Goal: Task Accomplishment & Management: Manage account settings

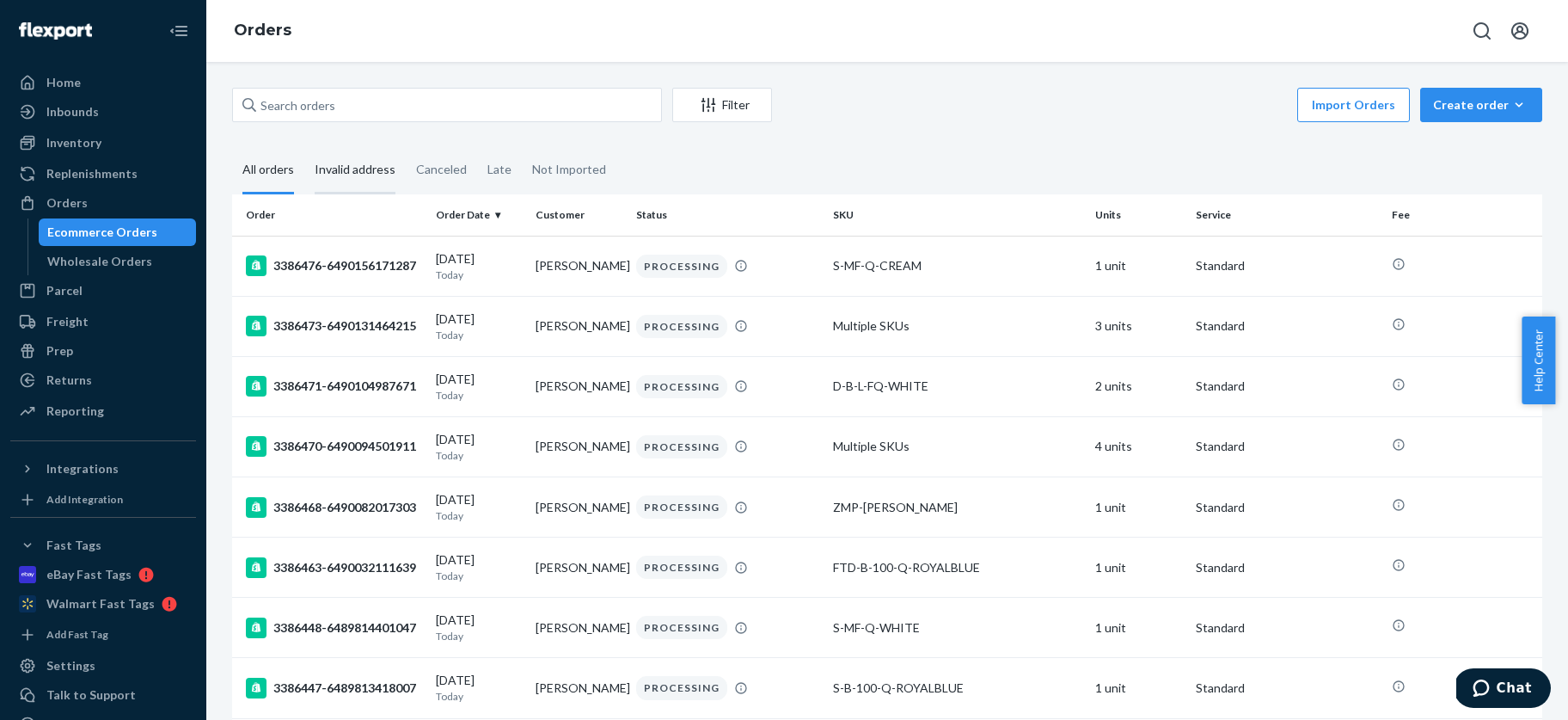
click at [353, 167] on div "Invalid address" at bounding box center [354, 171] width 80 height 47
click at [304, 147] on input "Invalid address" at bounding box center [304, 147] width 0 height 0
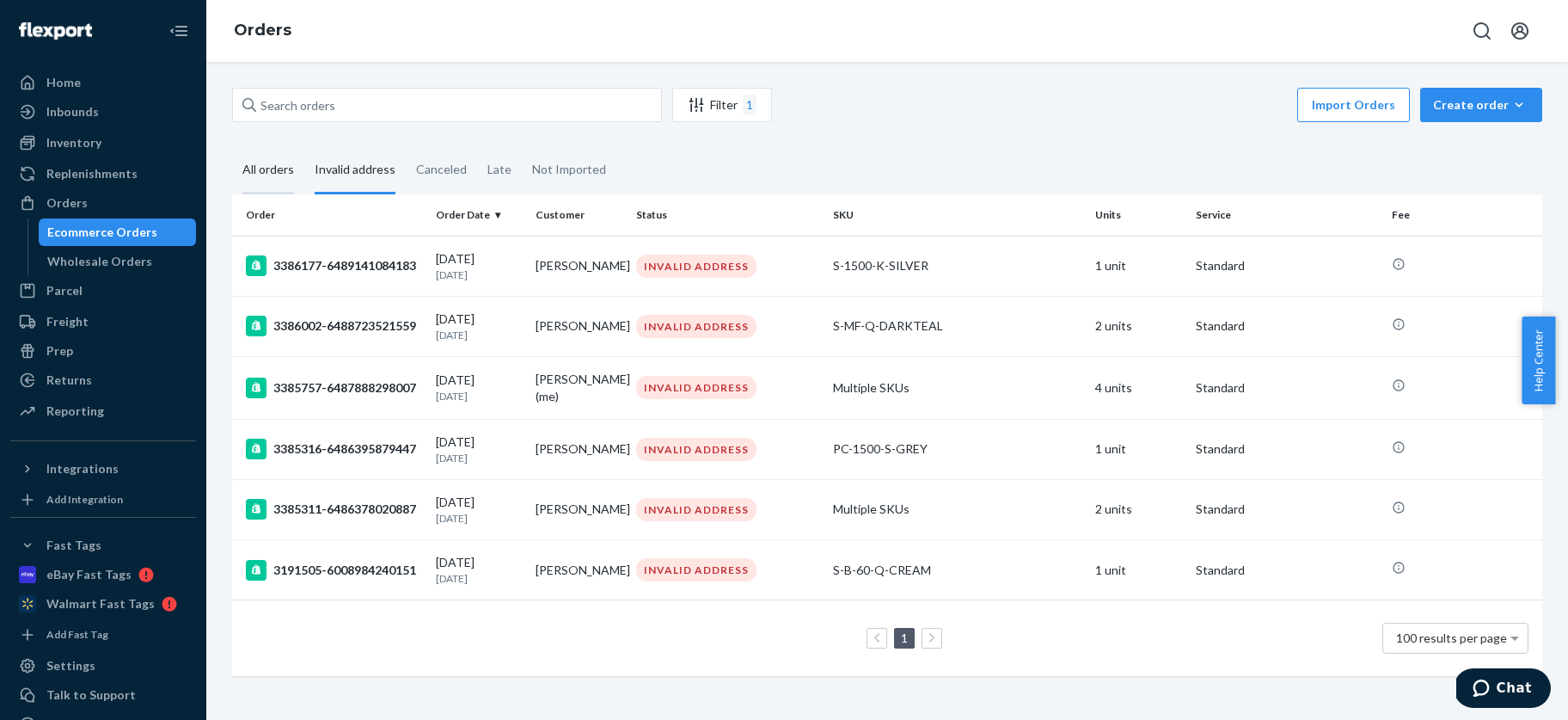
click at [263, 166] on div "All orders" at bounding box center [268, 171] width 51 height 47
click at [232, 147] on input "All orders" at bounding box center [232, 147] width 0 height 0
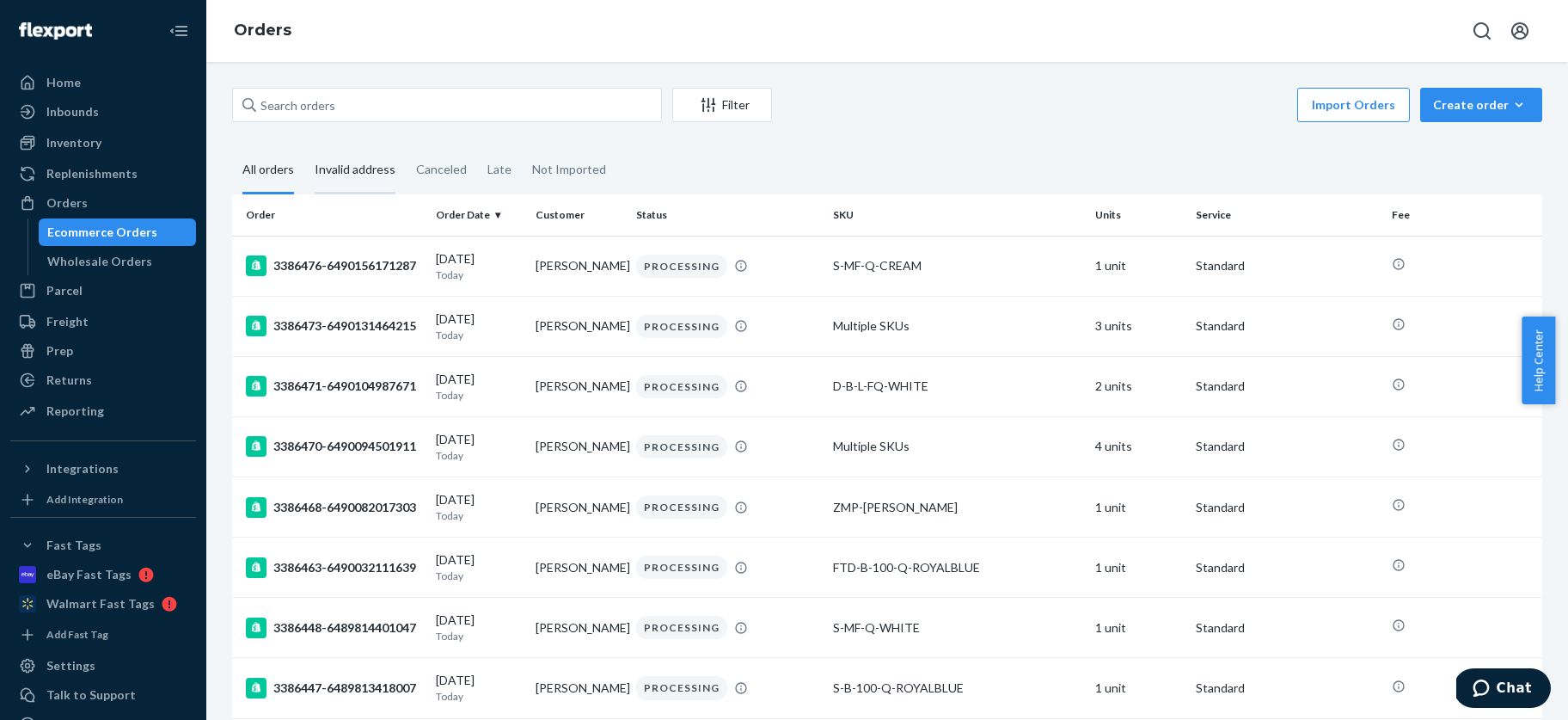
click at [360, 170] on div "Invalid address" at bounding box center [354, 171] width 80 height 47
click at [304, 147] on input "Invalid address" at bounding box center [304, 147] width 0 height 0
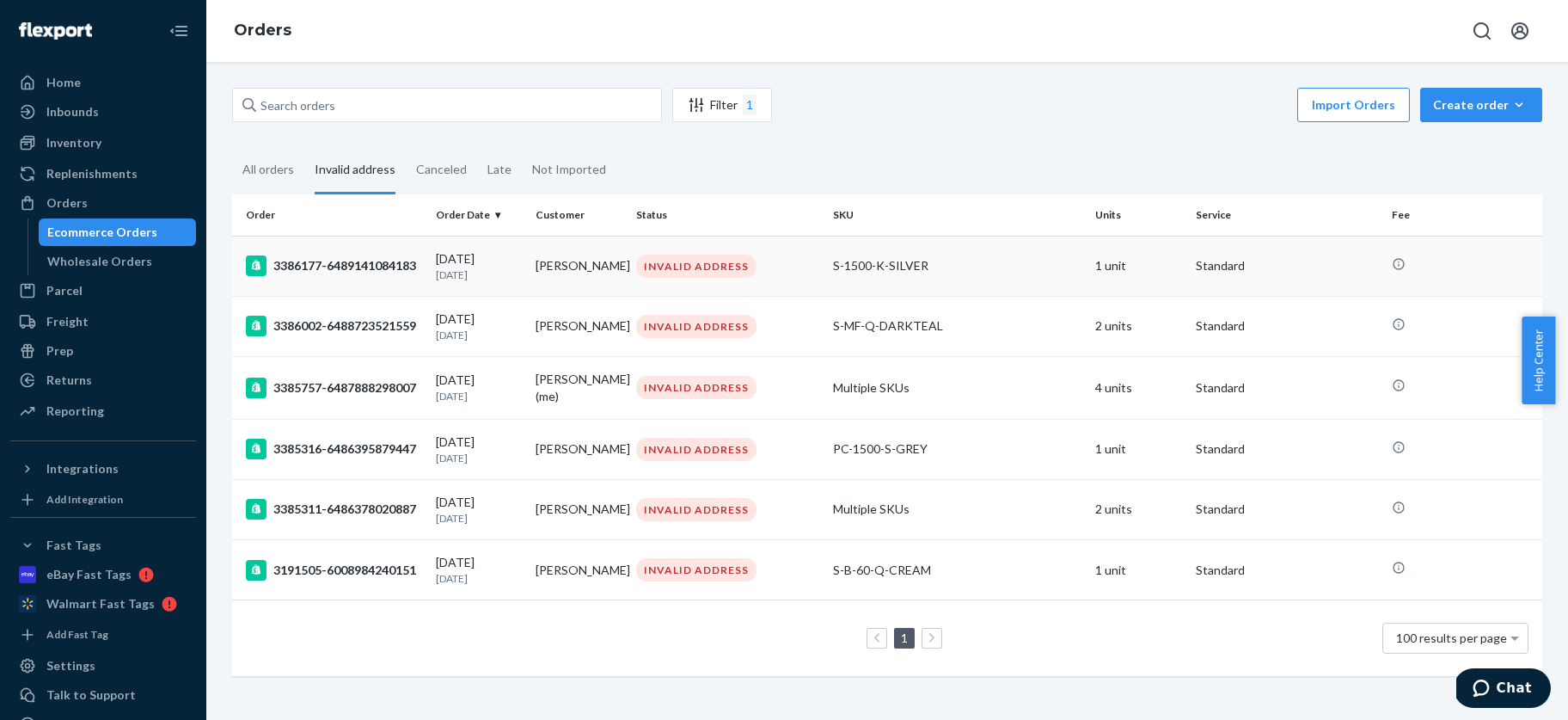
click at [381, 260] on div "3386177-6489141084183" at bounding box center [334, 266] width 176 height 21
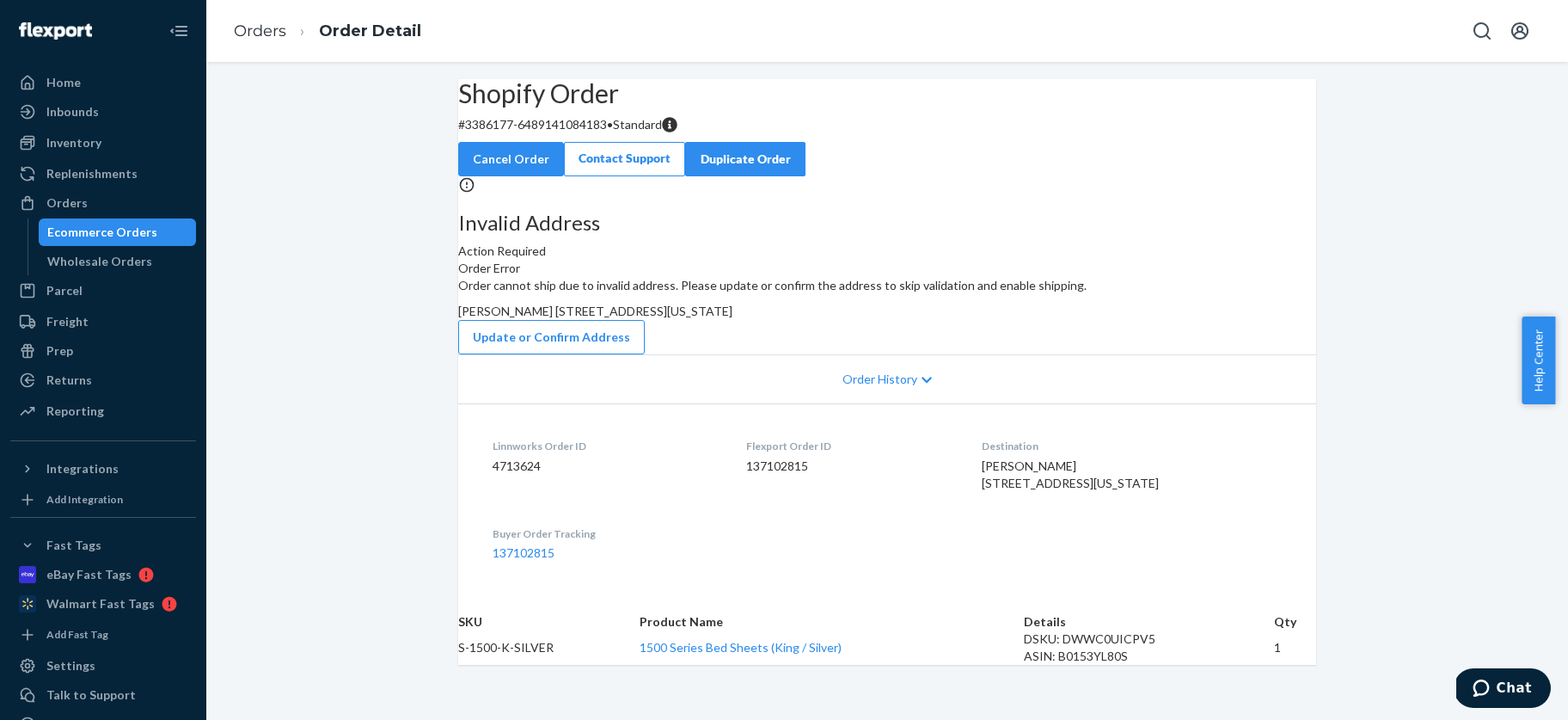
scroll to position [100, 0]
drag, startPoint x: 982, startPoint y: 549, endPoint x: 1070, endPoint y: 549, distance: 88.0
click at [1070, 492] on div "[PERSON_NAME] [STREET_ADDRESS][US_STATE]" at bounding box center [1131, 475] width 300 height 34
copy span "[PERSON_NAME]"
click at [645, 354] on button "Update or Confirm Address" at bounding box center [551, 337] width 187 height 34
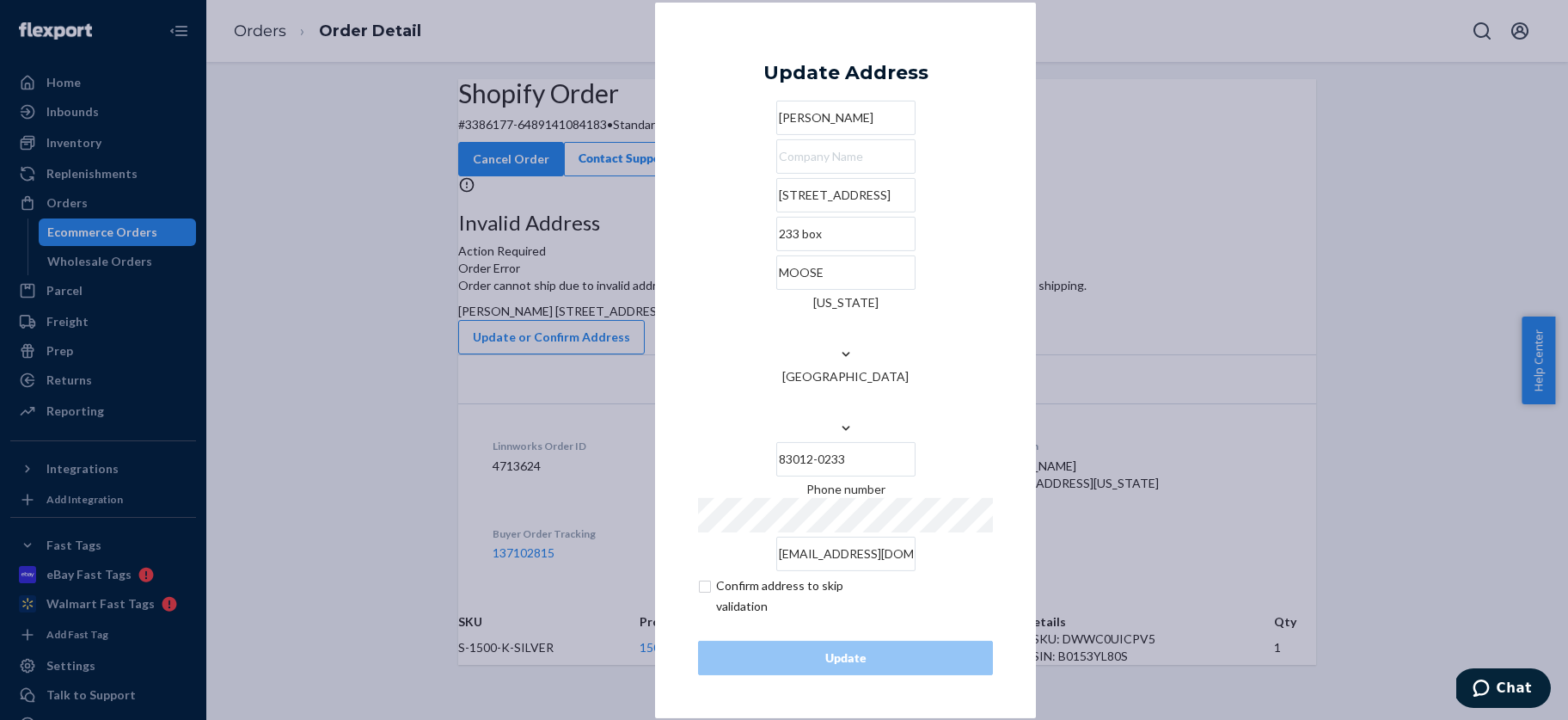
click at [705, 575] on input "checkbox" at bounding box center [797, 596] width 200 height 42
checkbox input "true"
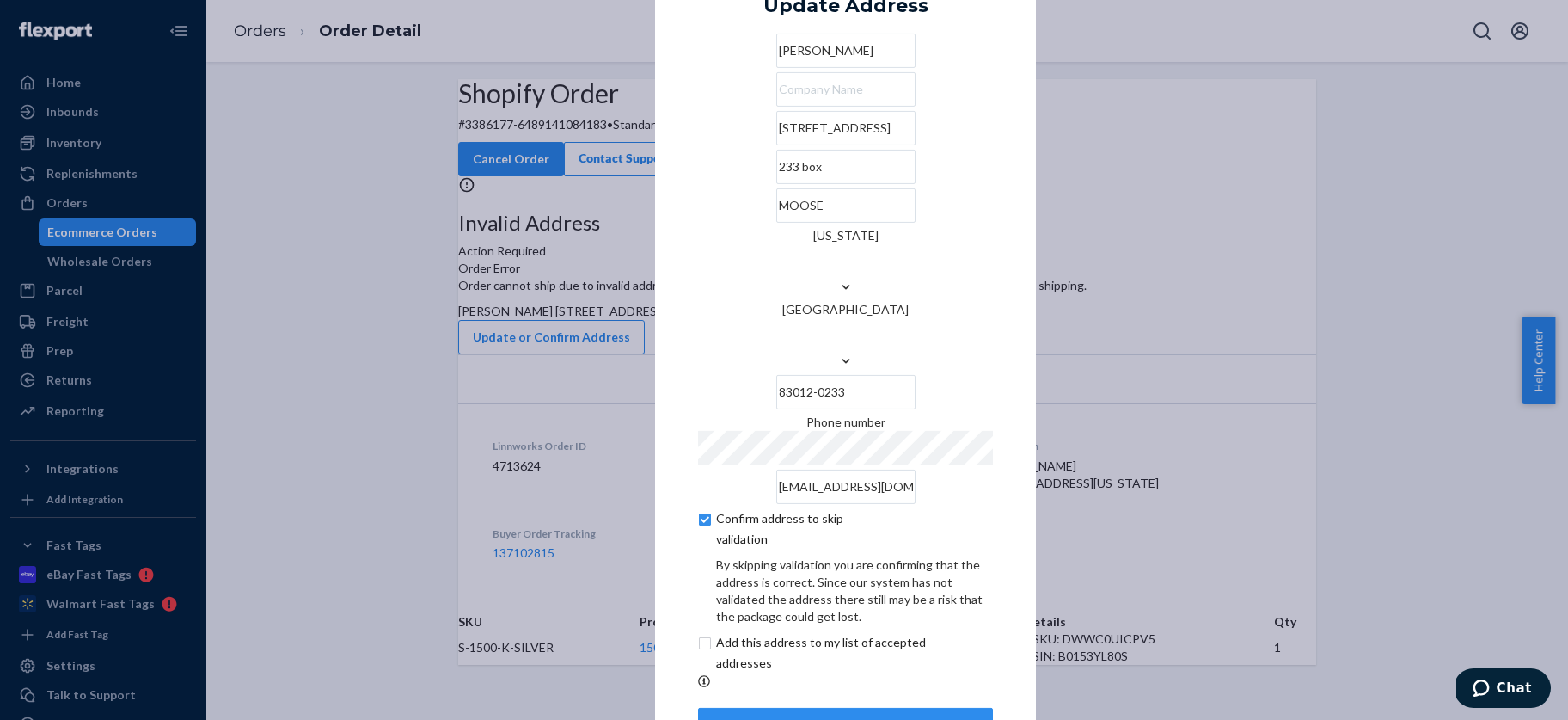
click at [840, 716] on div "Update" at bounding box center [846, 725] width 266 height 17
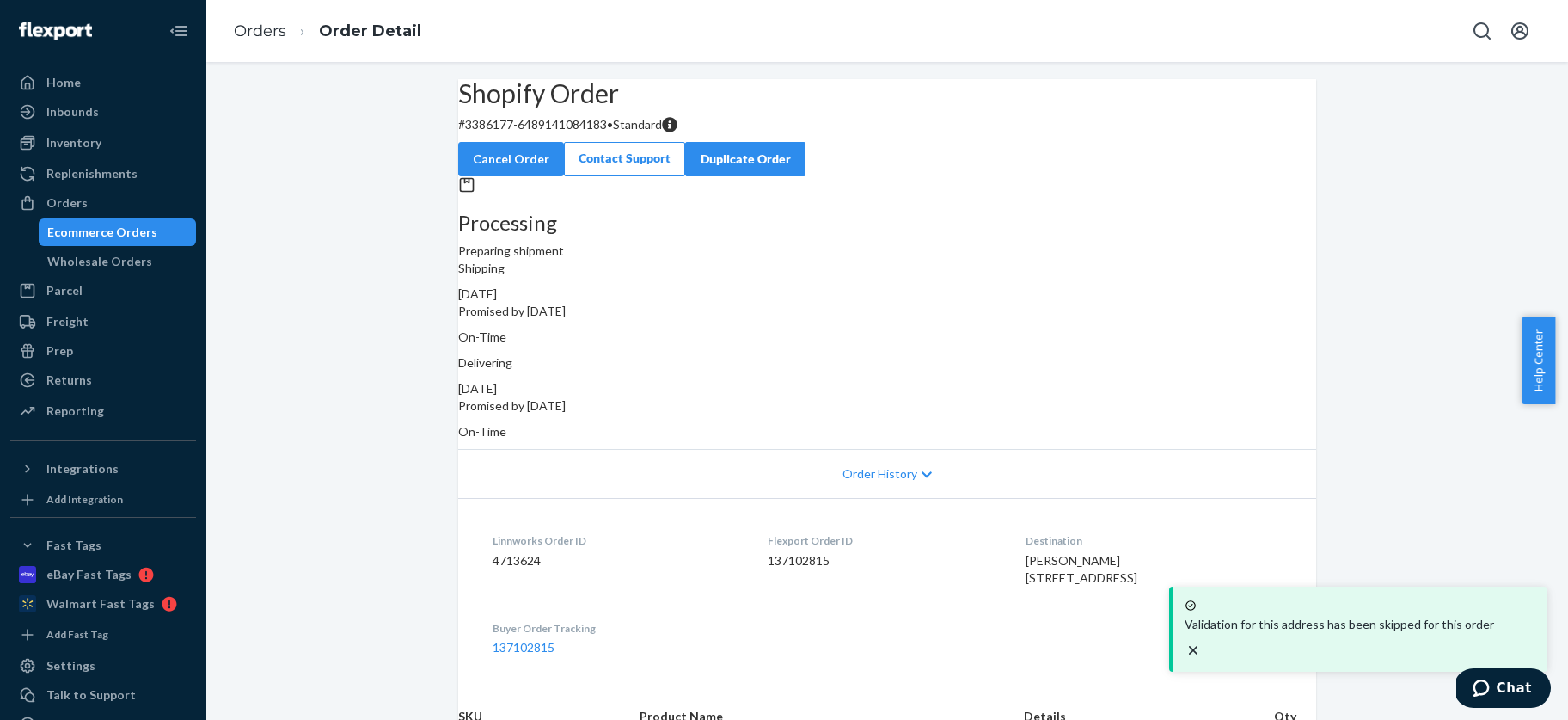
click at [98, 233] on div "Ecommerce Orders" at bounding box center [102, 232] width 110 height 17
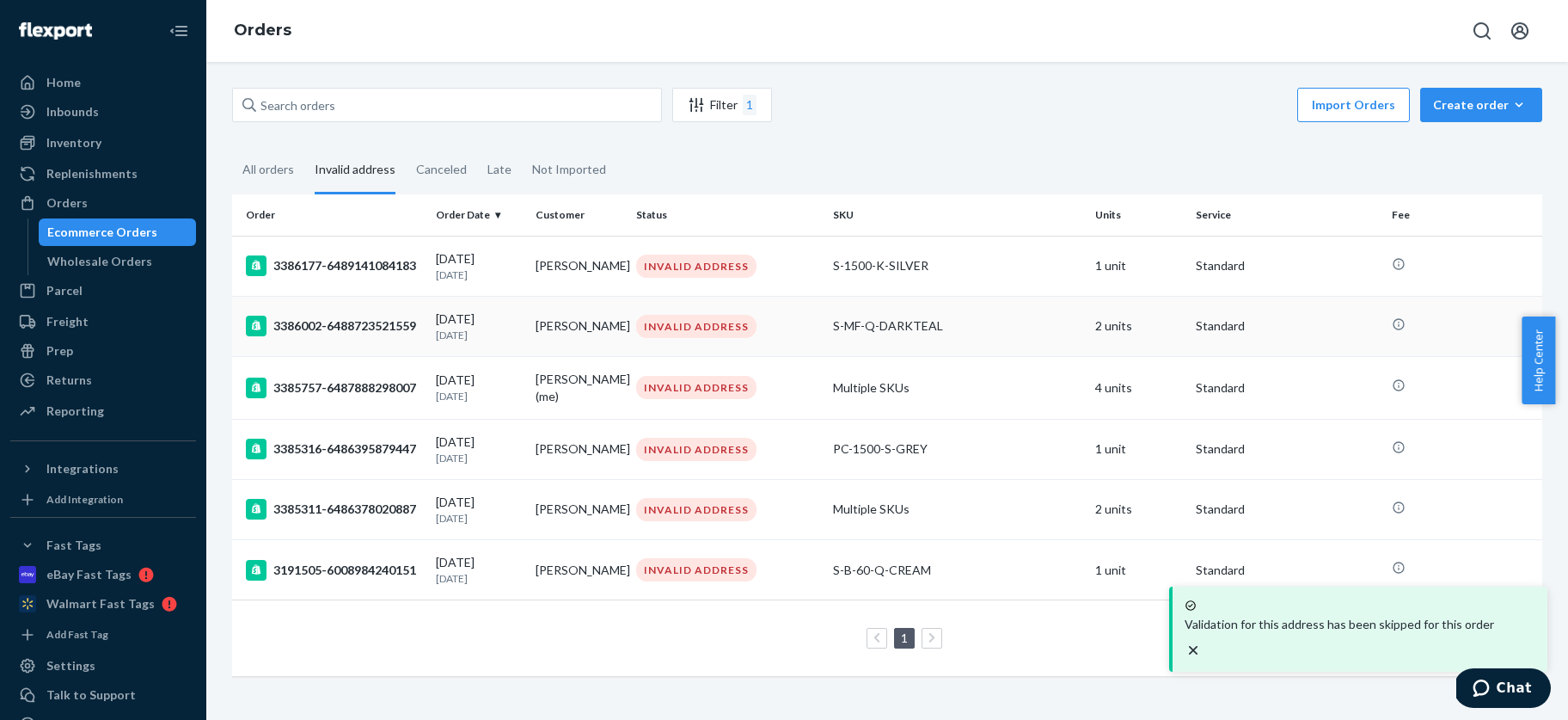
click at [350, 322] on div "3386002-6488723521559" at bounding box center [334, 326] width 176 height 21
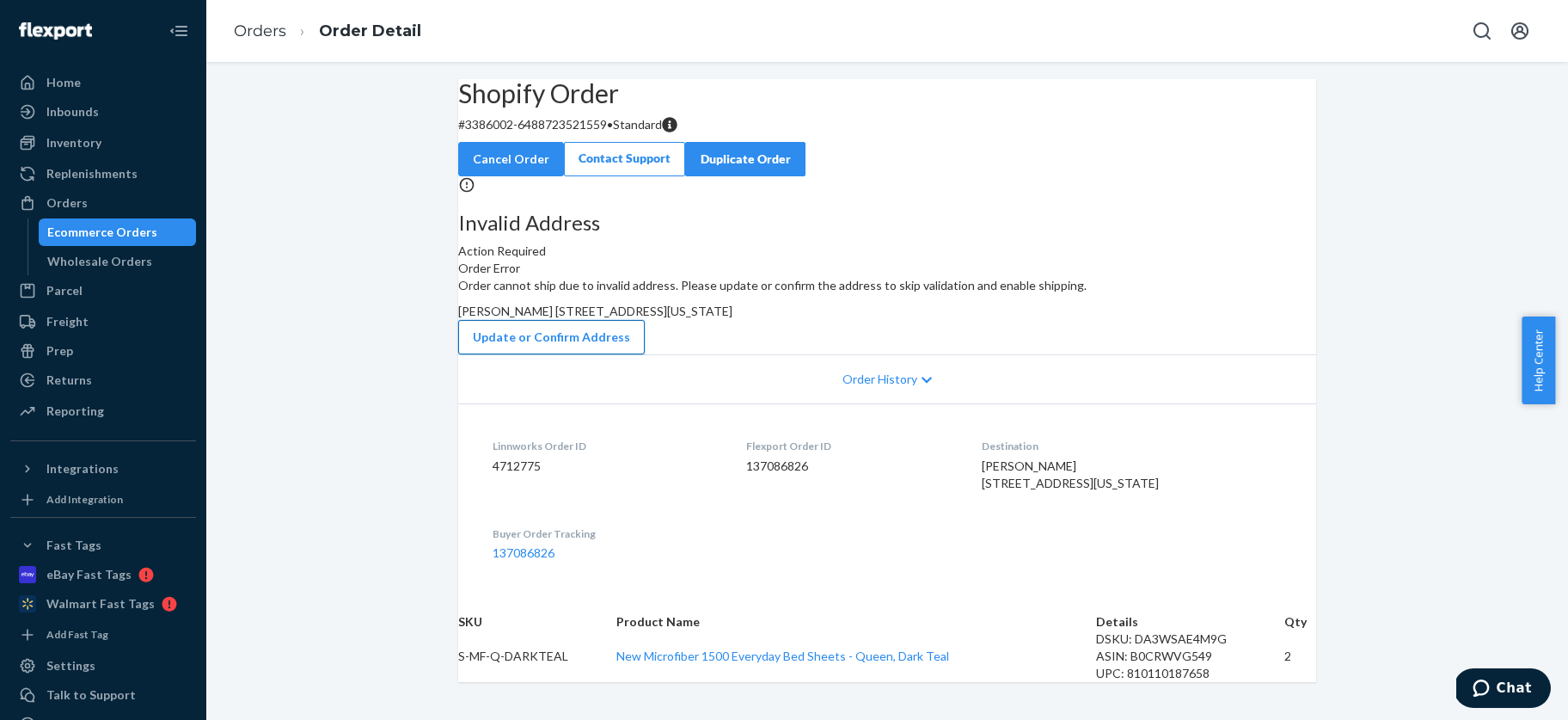
click at [645, 354] on button "Update or Confirm Address" at bounding box center [551, 337] width 187 height 34
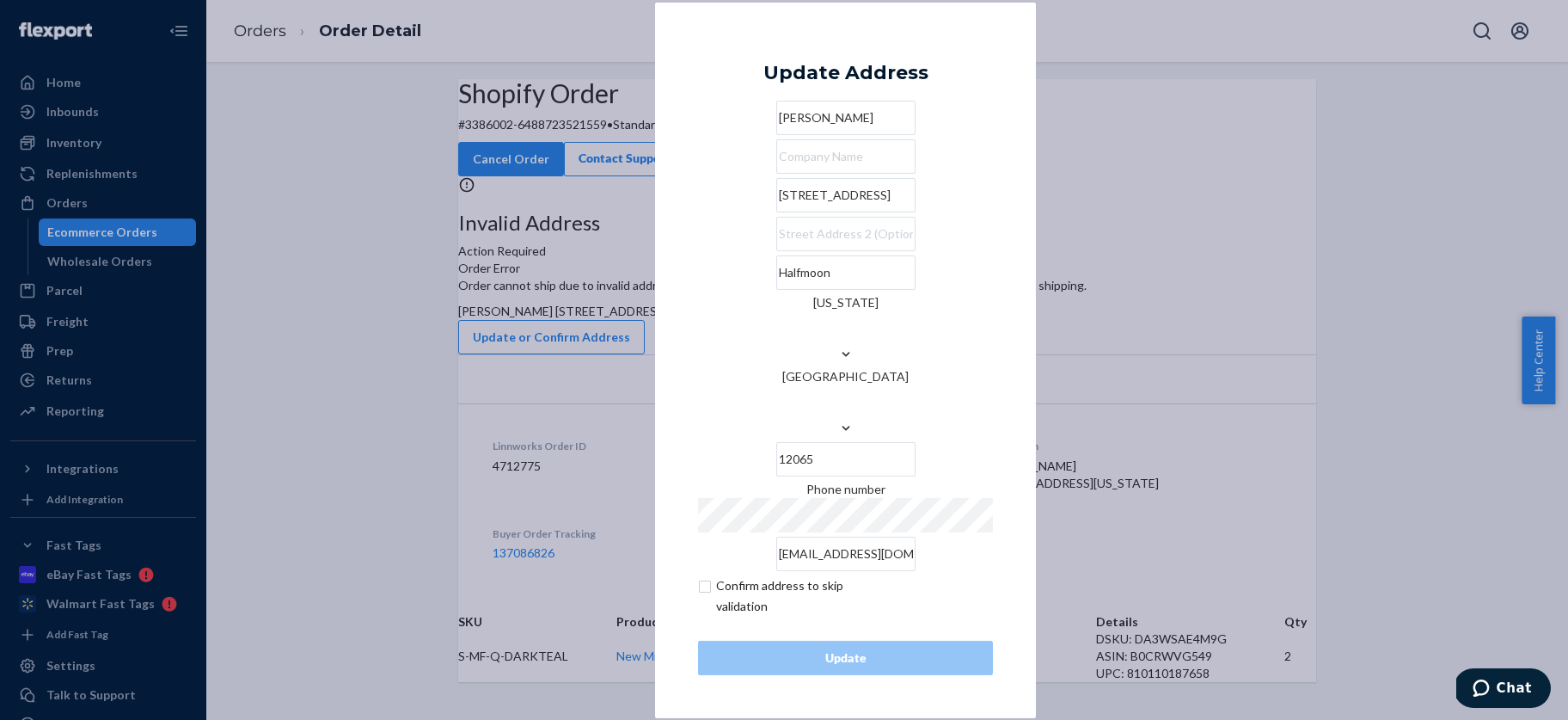
drag, startPoint x: 733, startPoint y: 246, endPoint x: 809, endPoint y: 251, distance: 76.2
click at [809, 212] on input "[STREET_ADDRESS]" at bounding box center [846, 195] width 139 height 34
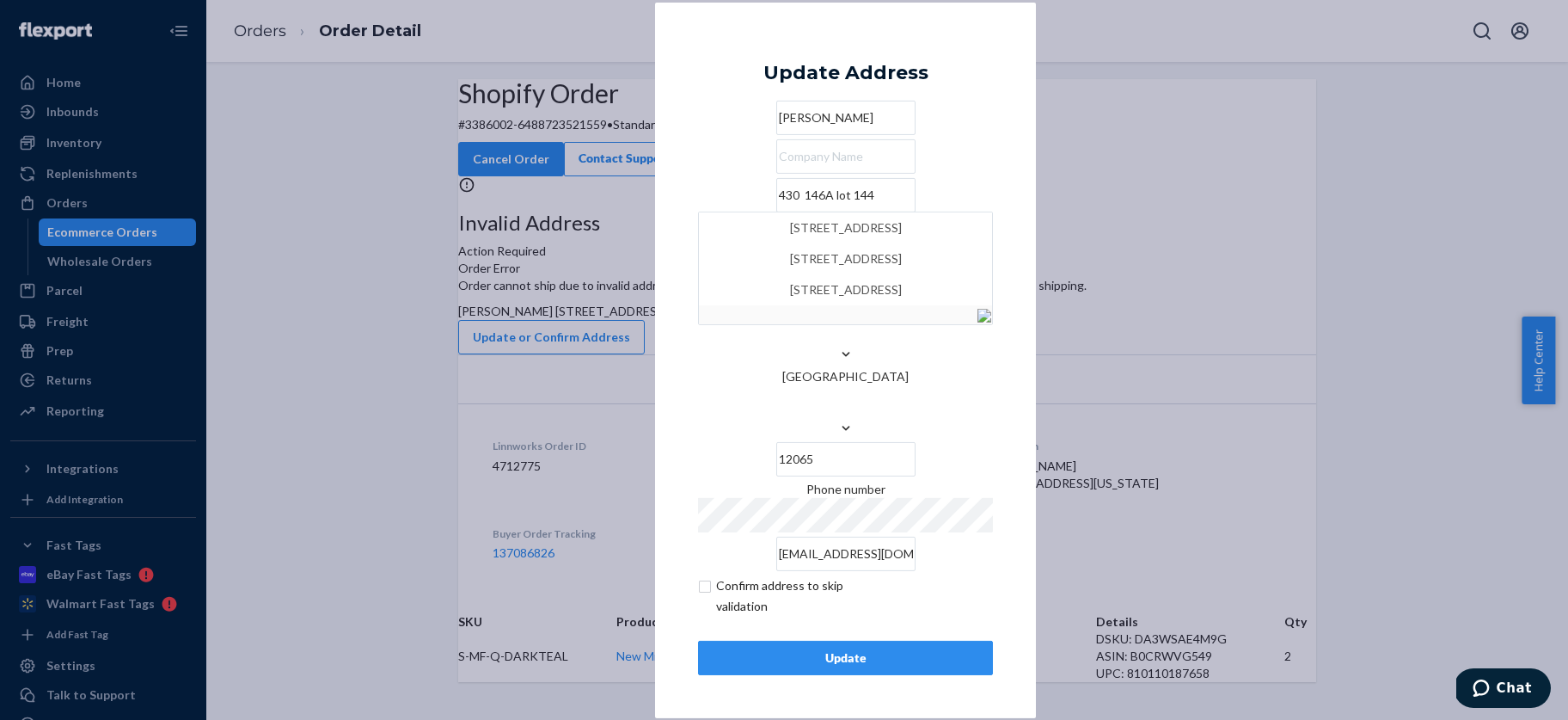
type input "430 146A lot 144"
click at [1031, 218] on div "× Update Address [PERSON_NAME] [STREET_ADDRESS][US_STATE] Phone number [EMAIL_A…" at bounding box center [846, 359] width 381 height 715
click at [841, 649] on div "Update" at bounding box center [846, 657] width 266 height 17
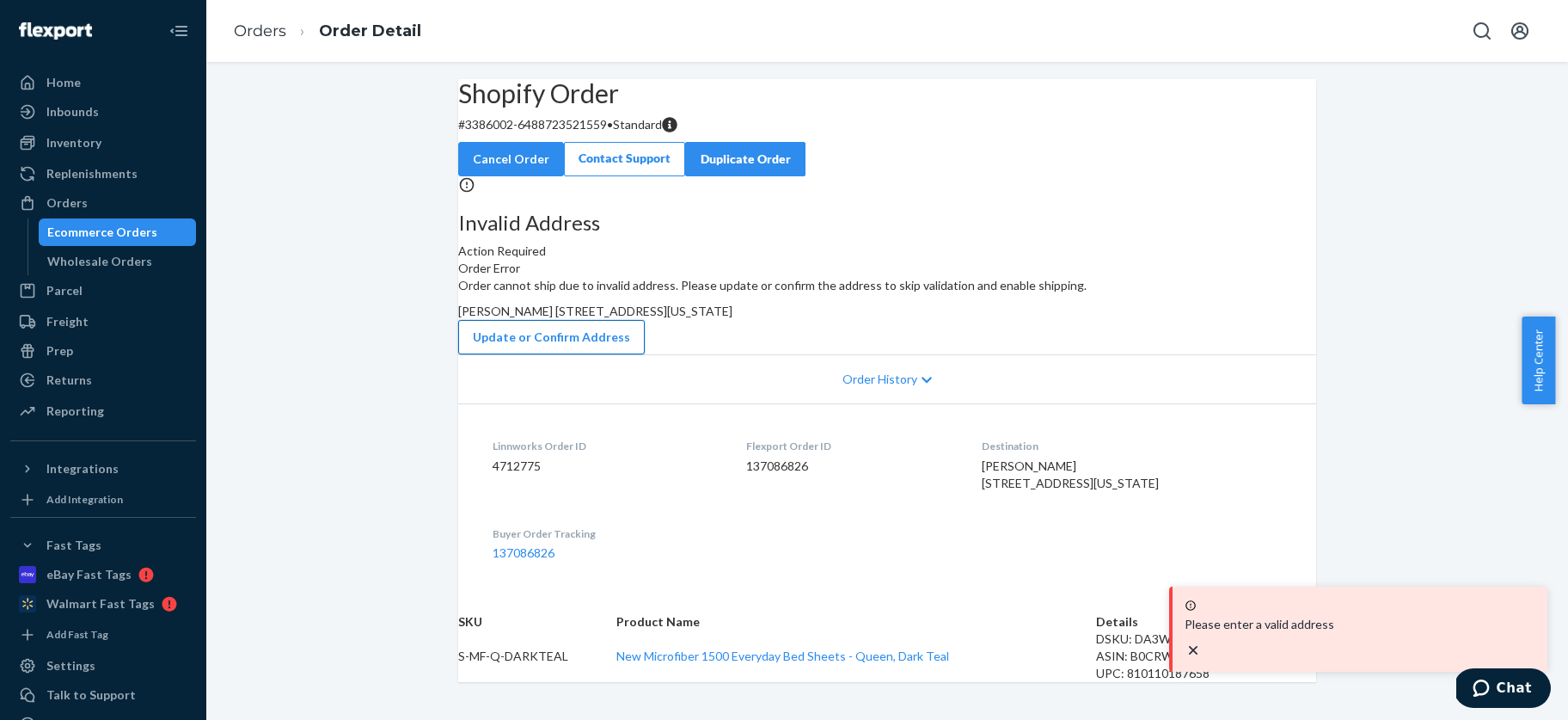
click at [645, 354] on button "Update or Confirm Address" at bounding box center [551, 337] width 187 height 34
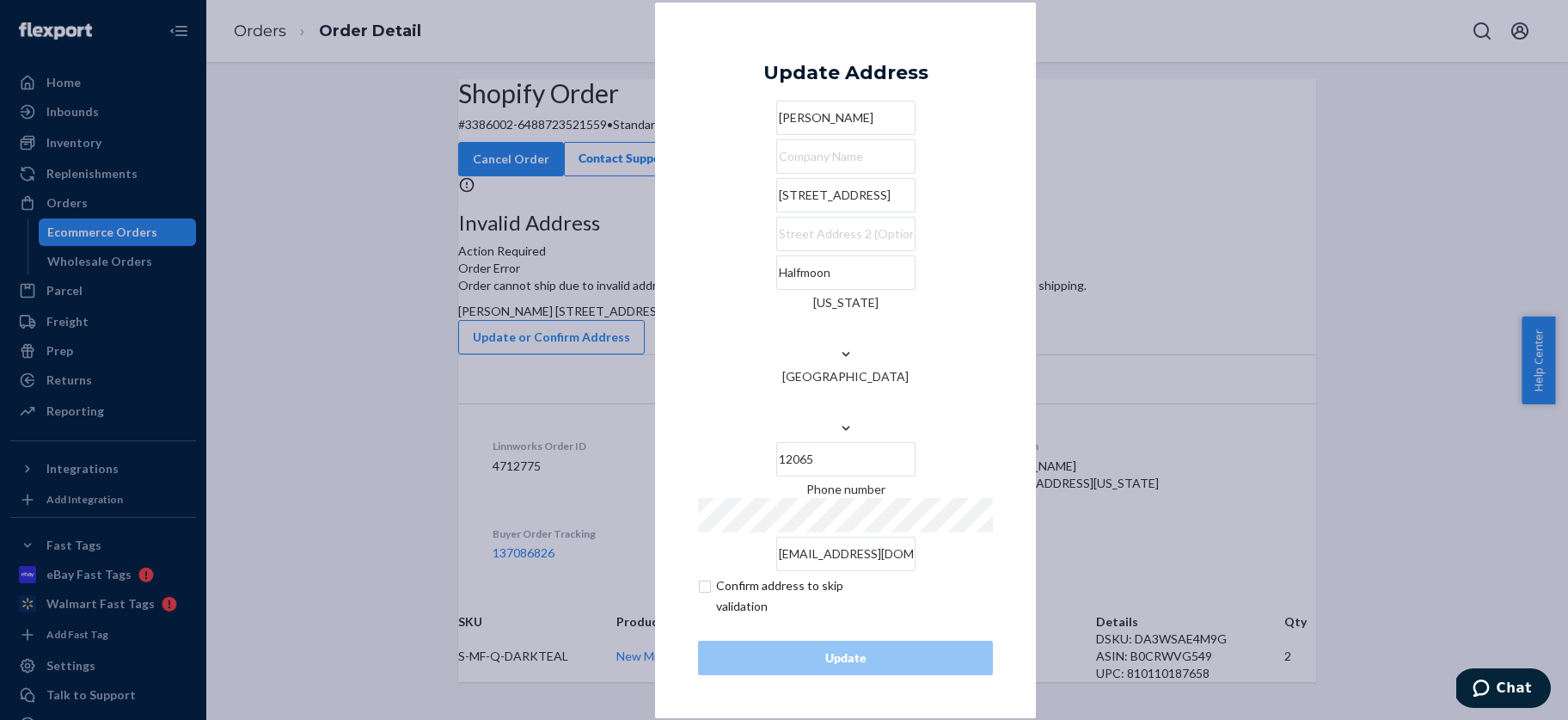
drag, startPoint x: 761, startPoint y: 253, endPoint x: 734, endPoint y: 247, distance: 27.7
click at [776, 212] on input "[STREET_ADDRESS]" at bounding box center [846, 195] width 139 height 34
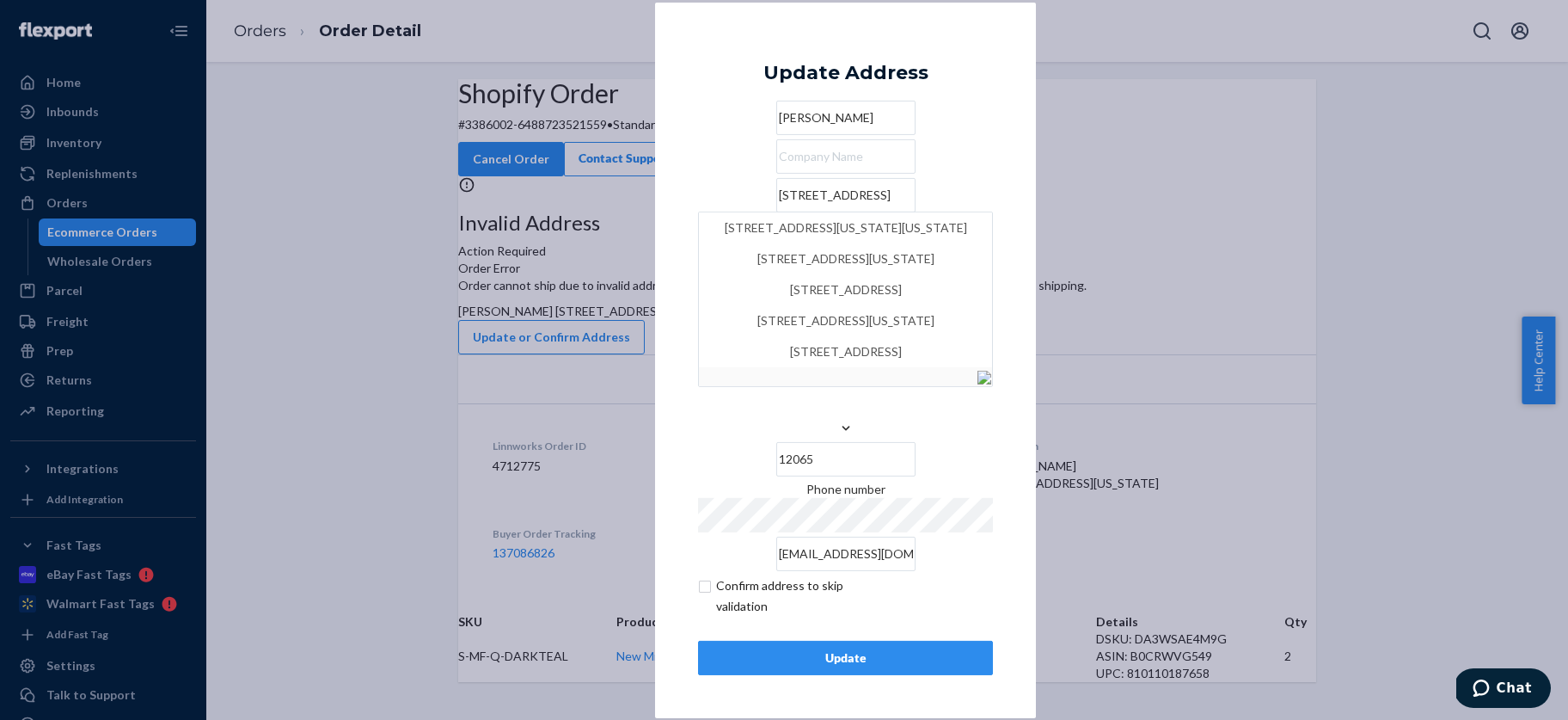
type input "[STREET_ADDRESS]"
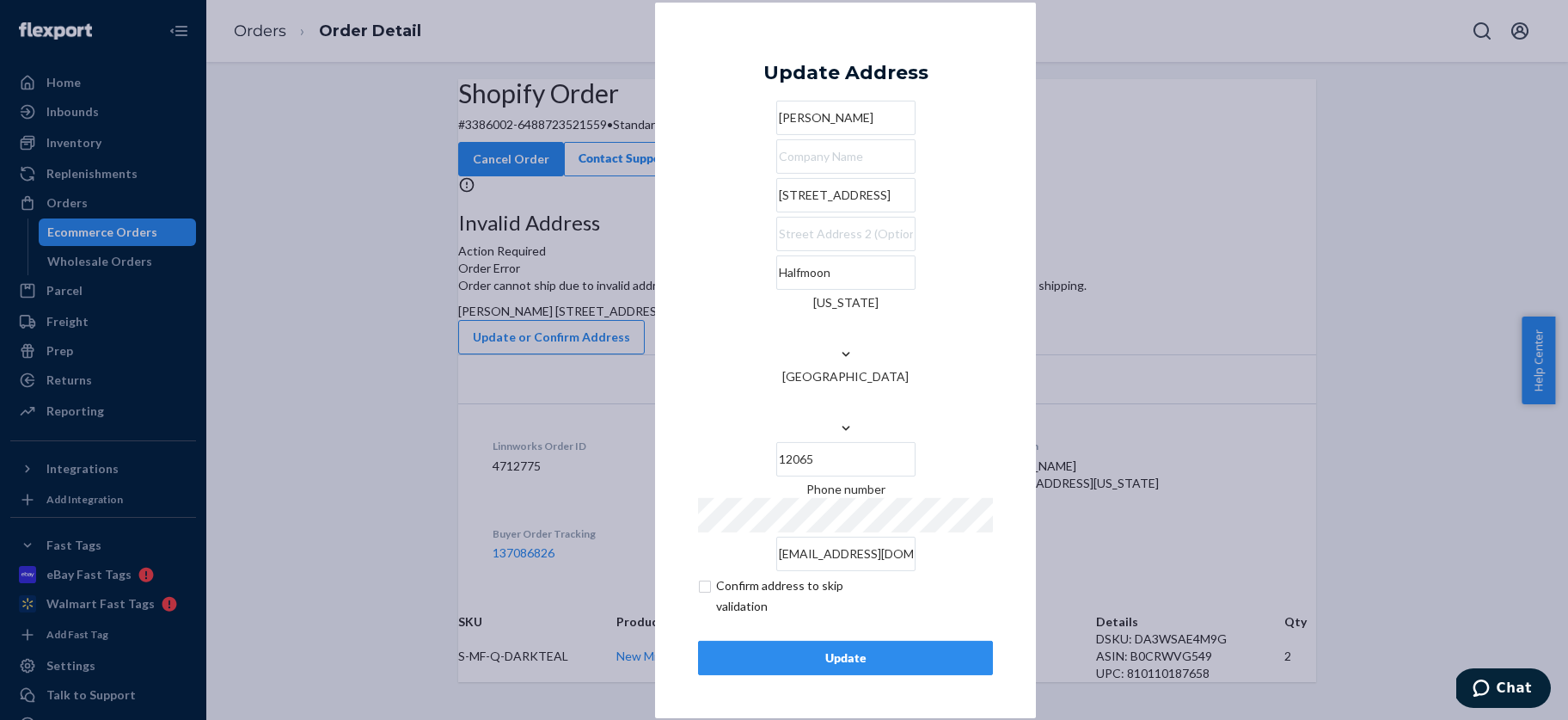
click at [1013, 233] on div "× Update Address [PERSON_NAME] [STREET_ADDRESS][US_STATE] Phone number [EMAIL_A…" at bounding box center [846, 359] width 381 height 715
drag, startPoint x: 813, startPoint y: 244, endPoint x: 851, endPoint y: 245, distance: 38.0
click at [851, 212] on input "[STREET_ADDRESS]" at bounding box center [846, 195] width 139 height 34
click at [776, 251] on input "text" at bounding box center [846, 234] width 139 height 34
paste input "lot 144"
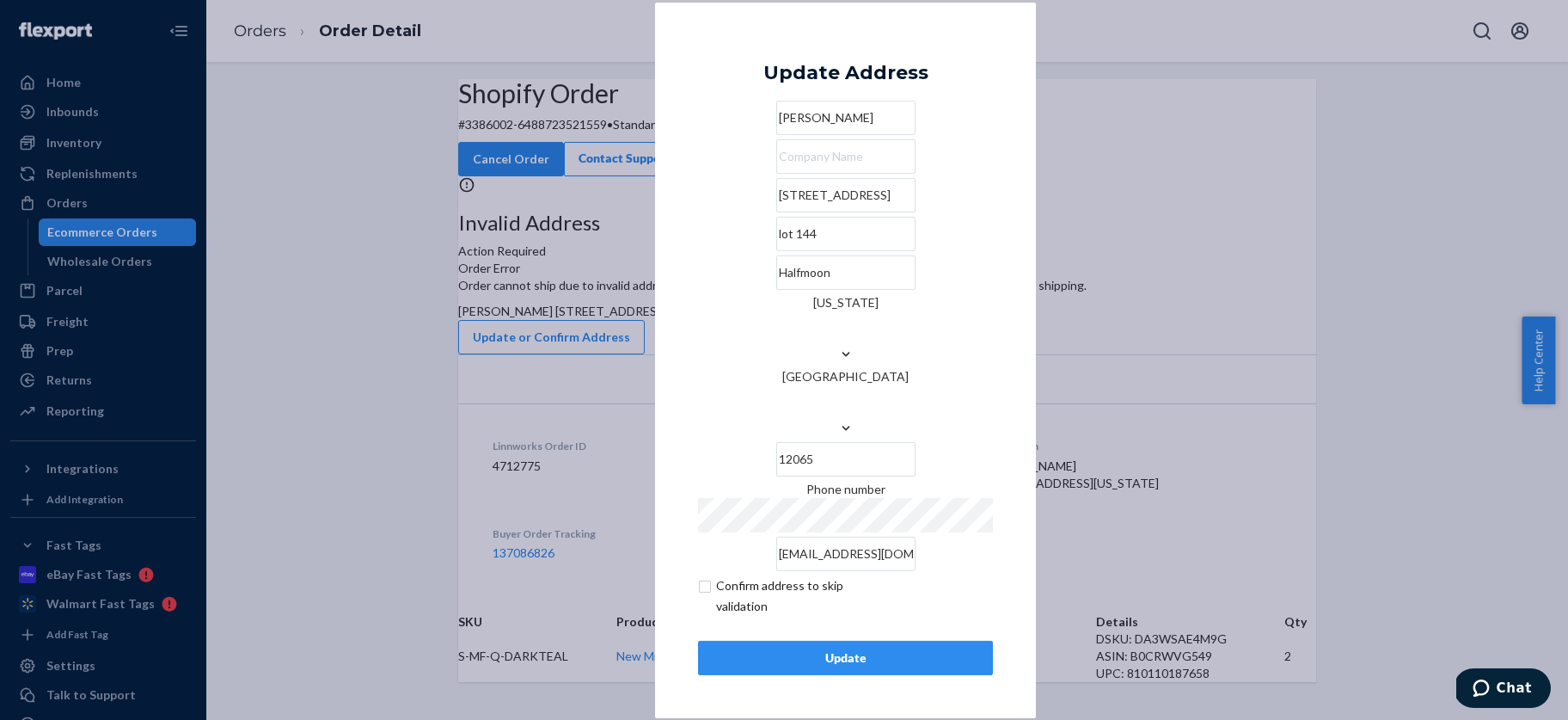
type input "lot 144"
drag, startPoint x: 811, startPoint y: 243, endPoint x: 854, endPoint y: 247, distance: 43.2
click at [854, 212] on input "[STREET_ADDRESS]" at bounding box center [846, 195] width 139 height 34
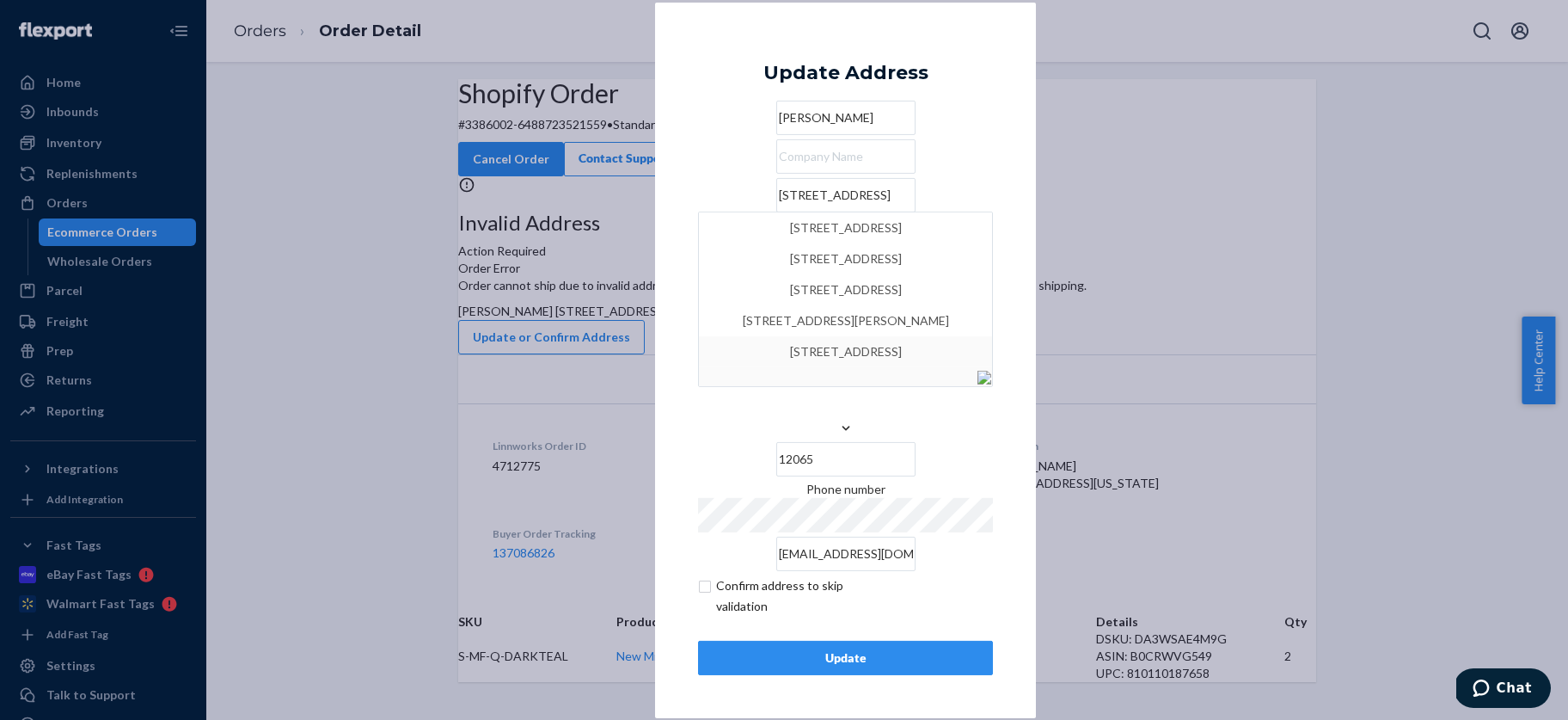
type input "[STREET_ADDRESS]"
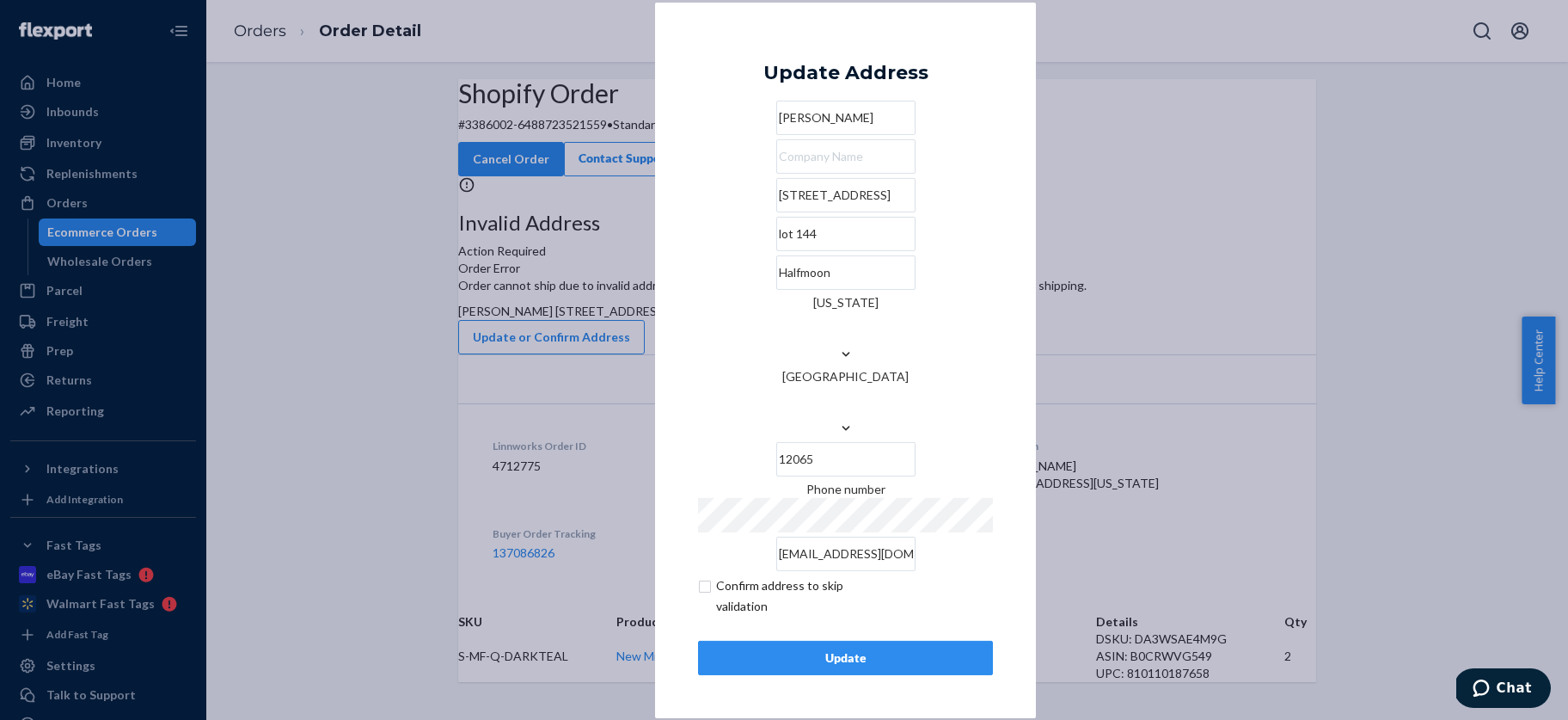
click at [846, 649] on div "Update" at bounding box center [846, 657] width 266 height 17
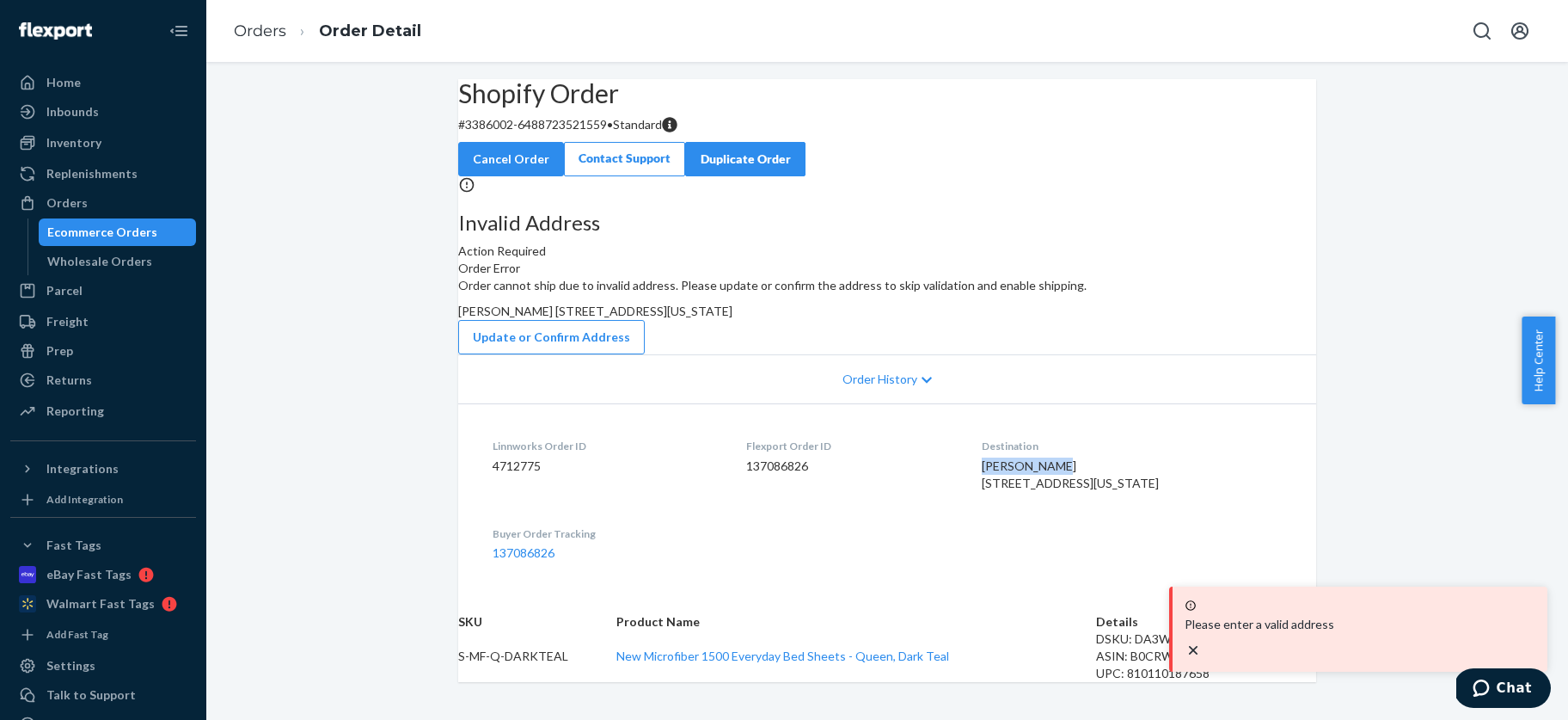
drag, startPoint x: 979, startPoint y: 632, endPoint x: 1055, endPoint y: 631, distance: 76.0
click at [1055, 492] on div "[PERSON_NAME] [STREET_ADDRESS][US_STATE]" at bounding box center [1131, 475] width 300 height 34
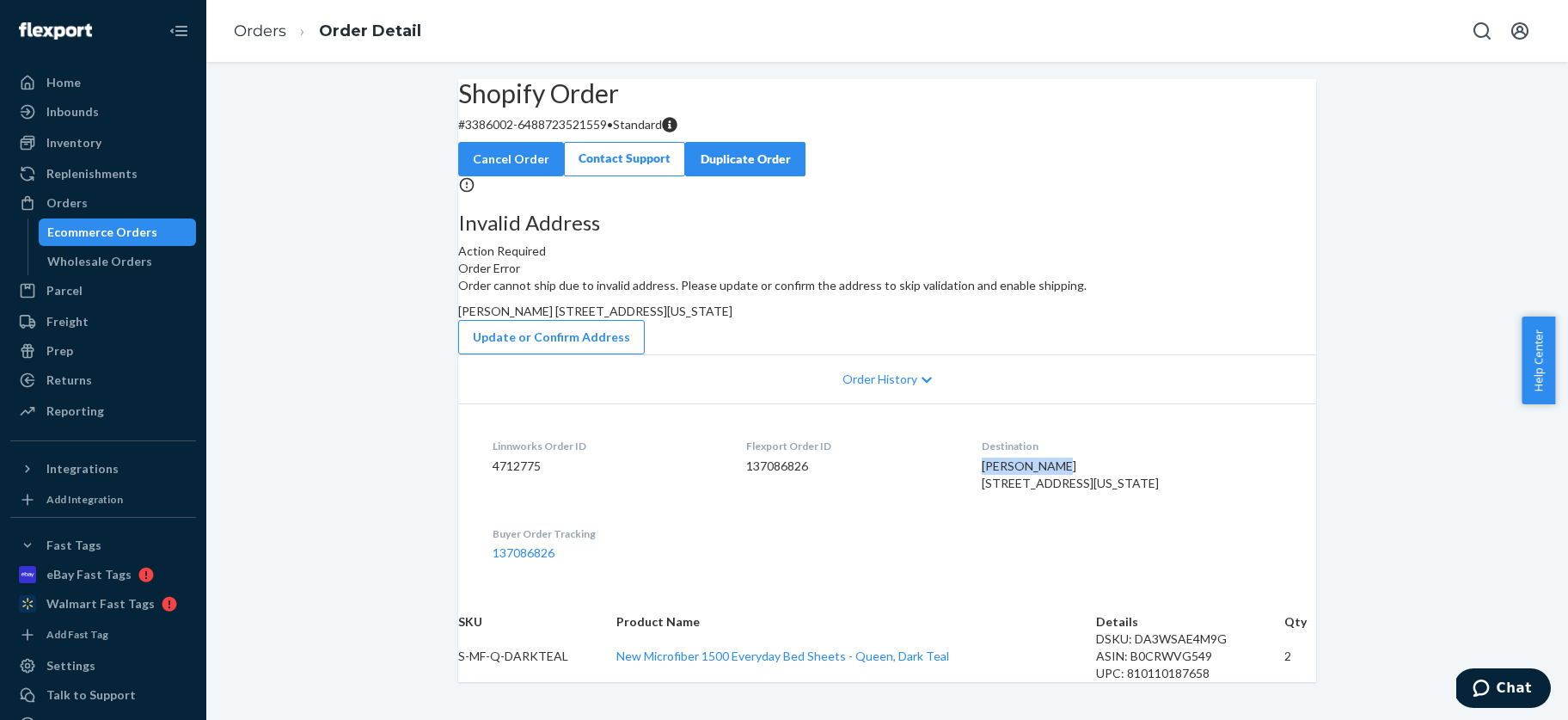
copy span "[PERSON_NAME]"
drag, startPoint x: 978, startPoint y: 649, endPoint x: 1134, endPoint y: 662, distance: 156.5
click at [1134, 492] on div "[PERSON_NAME] [STREET_ADDRESS][US_STATE]" at bounding box center [1131, 475] width 300 height 34
copy span "[STREET_ADDRESS][US_STATE]"
click at [645, 354] on button "Update or Confirm Address" at bounding box center [551, 337] width 187 height 34
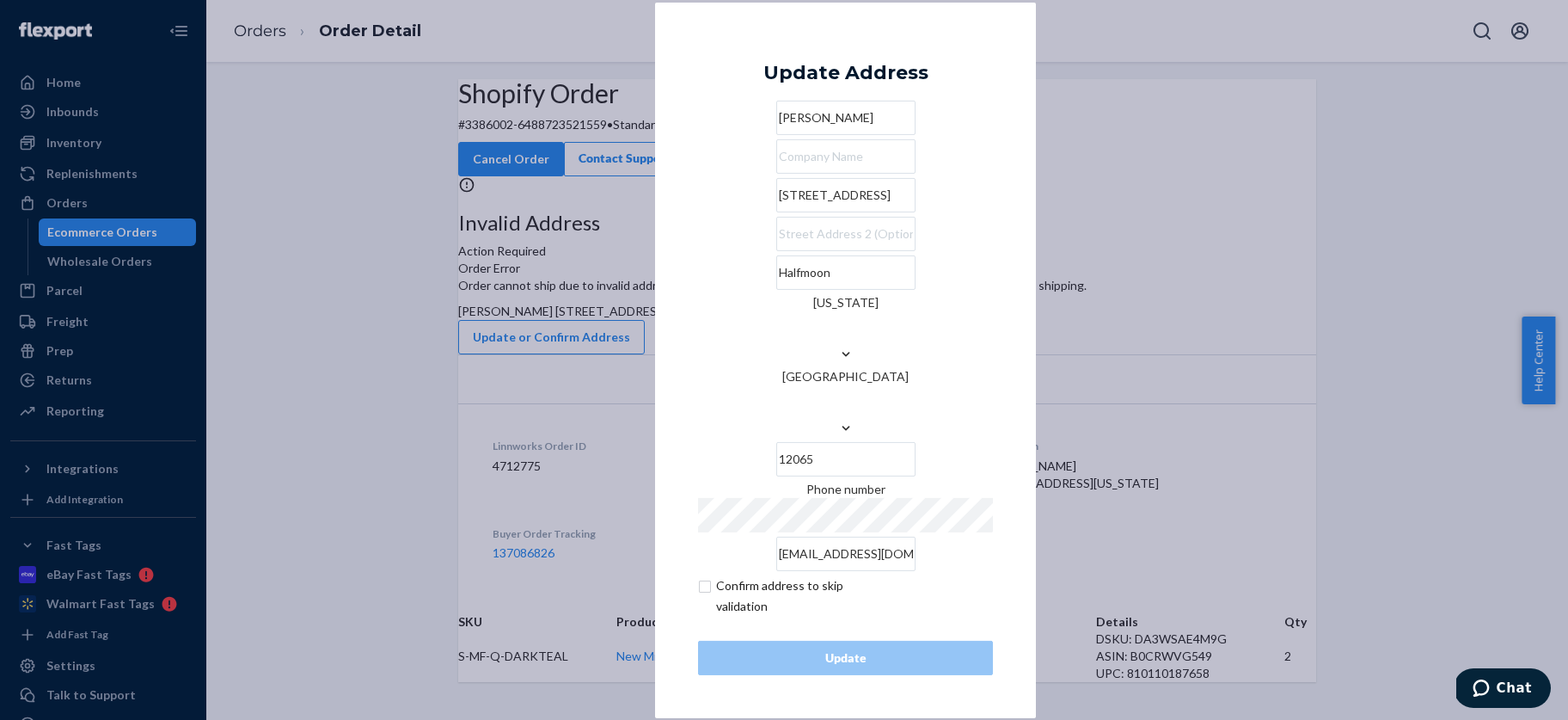
click at [776, 212] on input "[STREET_ADDRESS]" at bounding box center [846, 195] width 139 height 34
drag, startPoint x: 732, startPoint y: 247, endPoint x: 810, endPoint y: 249, distance: 78.0
click at [810, 212] on input "[STREET_ADDRESS]" at bounding box center [846, 195] width 139 height 34
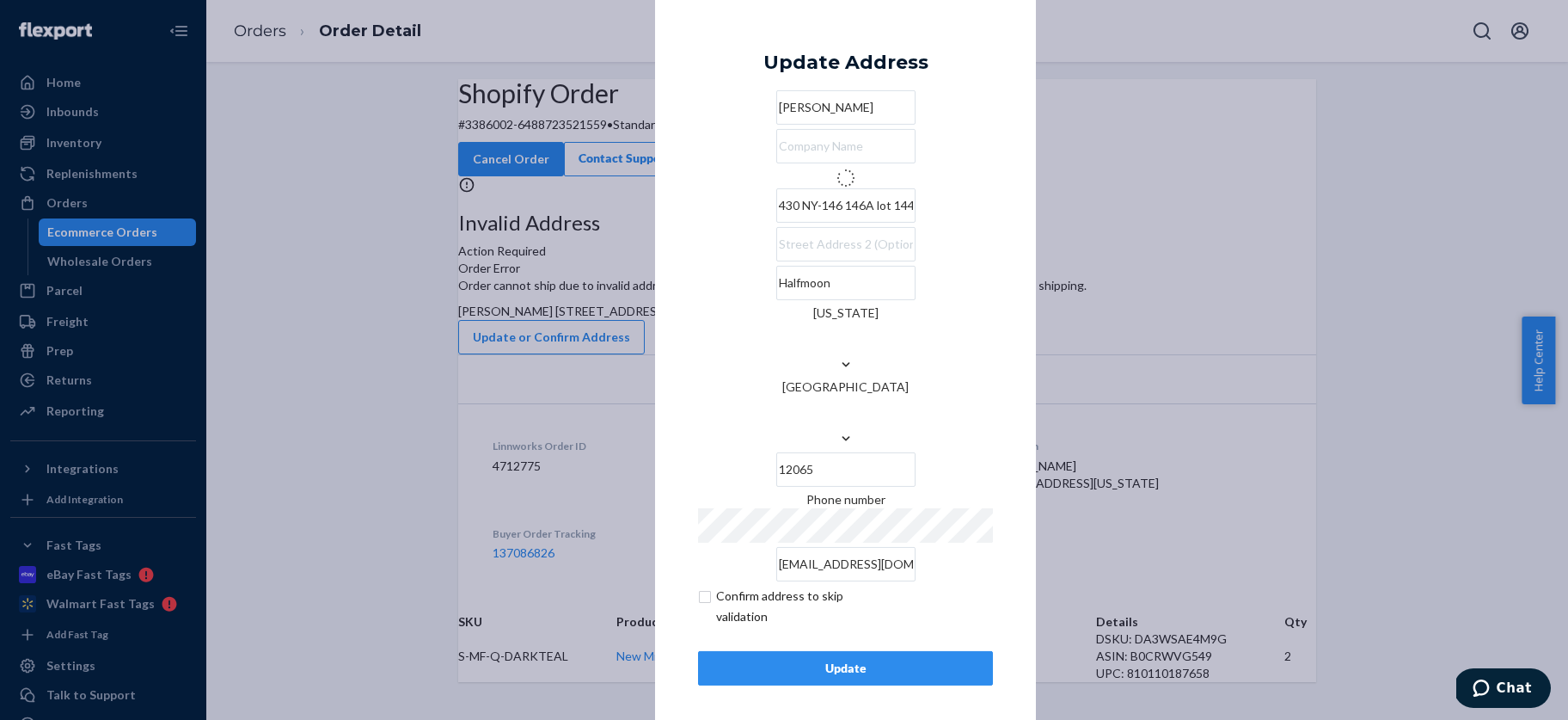
type input "430 NY-146"
type input "146a 144"
type input "[US_STATE]"
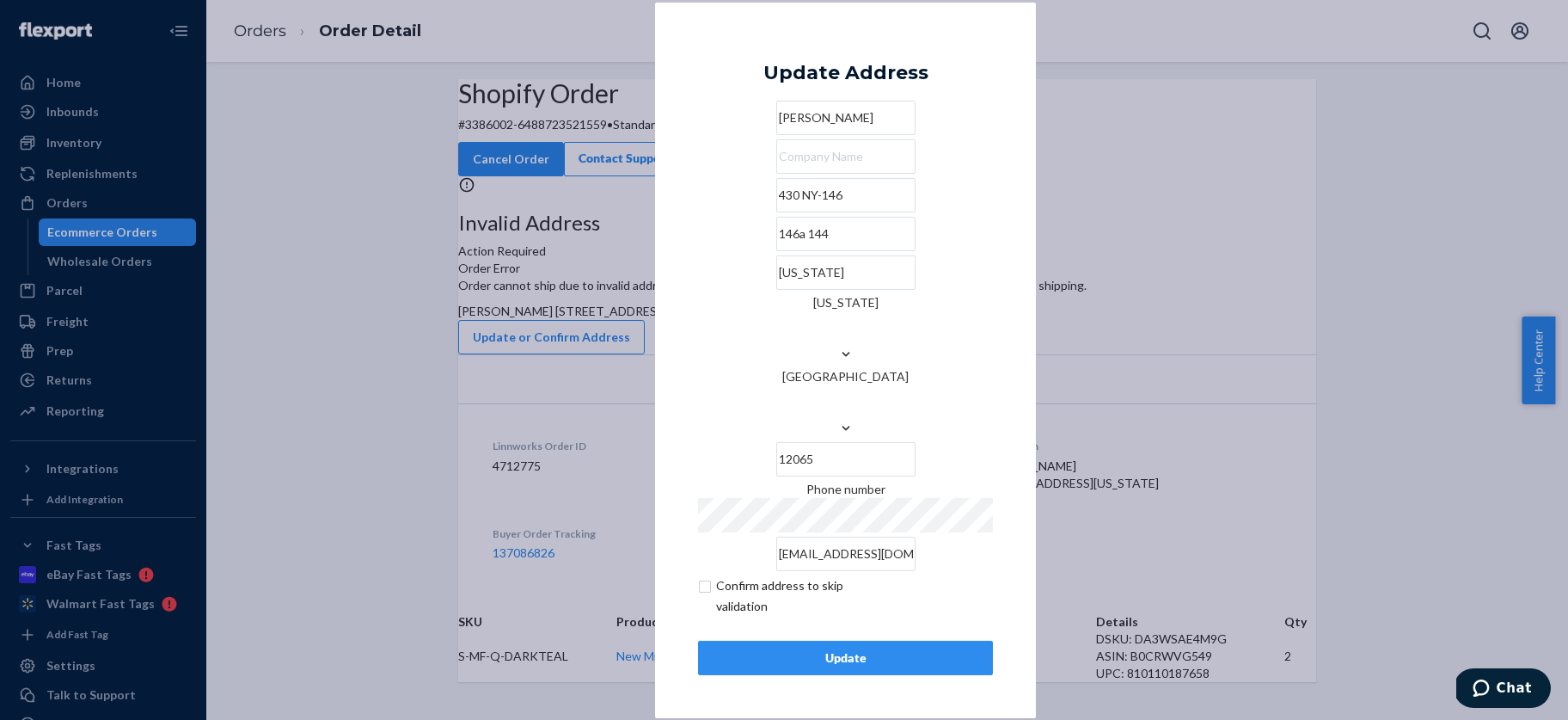
drag, startPoint x: 736, startPoint y: 295, endPoint x: 704, endPoint y: 292, distance: 32.1
click at [776, 251] on input "146a 144" at bounding box center [846, 234] width 139 height 34
type input "Lot 144"
click at [1023, 578] on div "× Update Address [PERSON_NAME] [STREET_ADDRESS][US_STATE][US_STATE] Phone numbe…" at bounding box center [846, 359] width 381 height 715
click at [837, 649] on div "Update" at bounding box center [846, 657] width 266 height 17
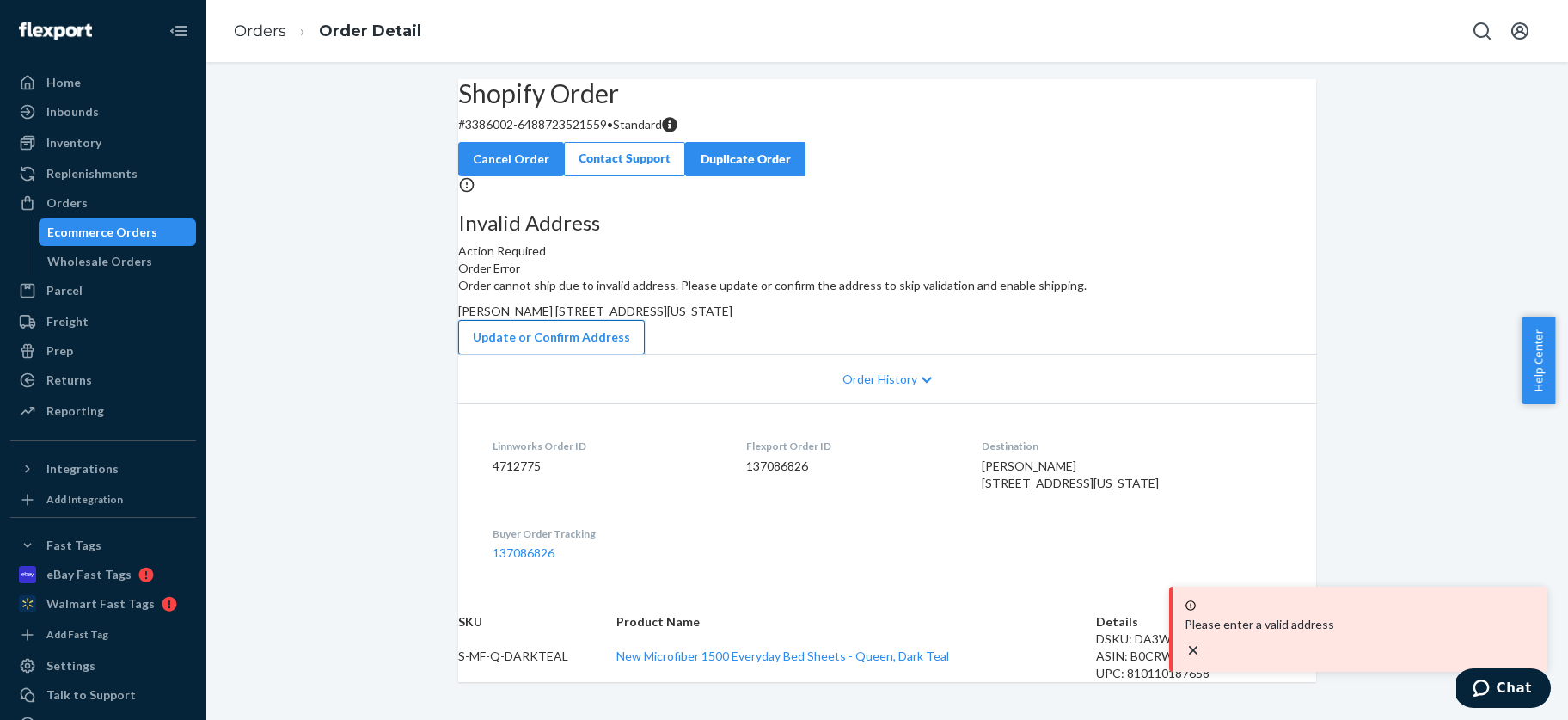
click at [645, 354] on button "Update or Confirm Address" at bounding box center [551, 337] width 187 height 34
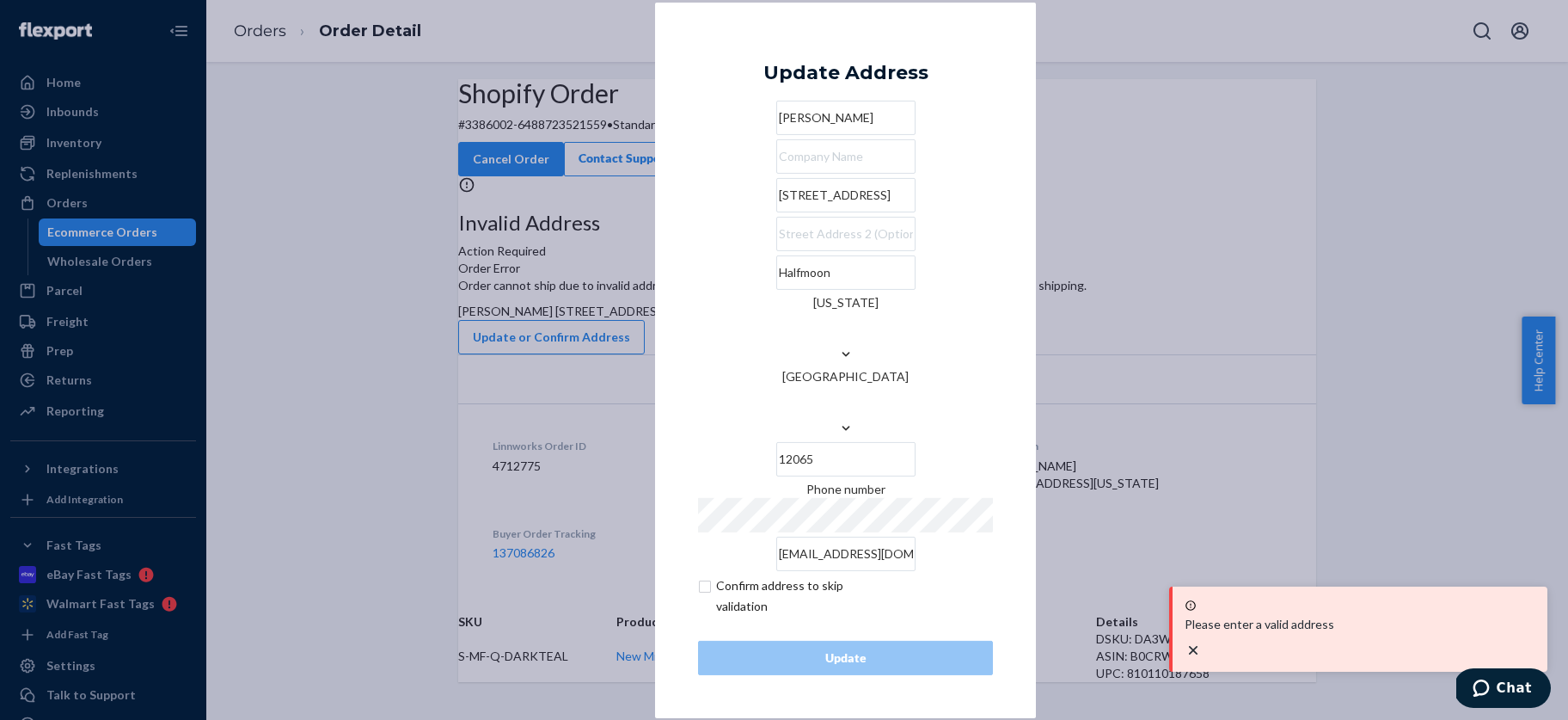
click at [706, 575] on input "checkbox" at bounding box center [797, 596] width 200 height 42
checkbox input "true"
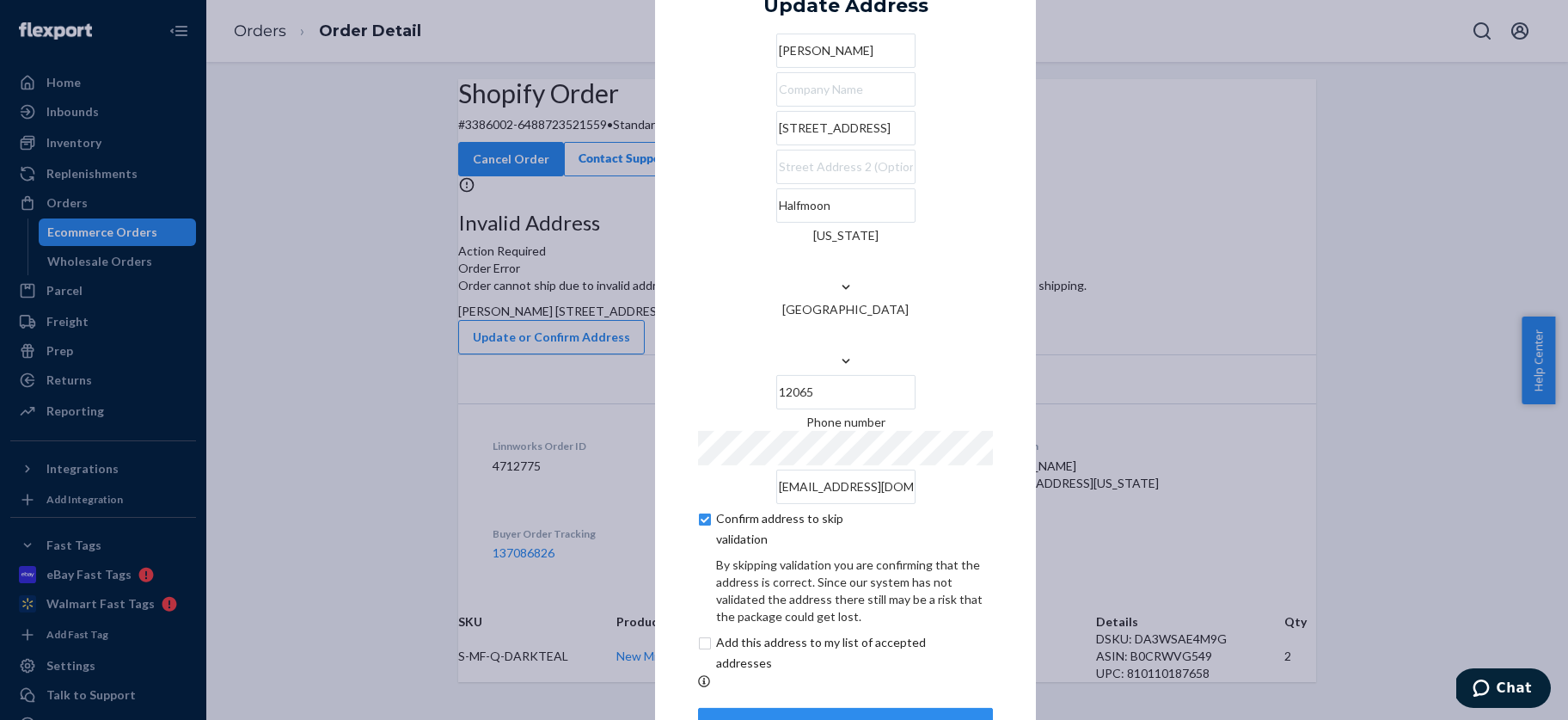
drag, startPoint x: 832, startPoint y: 693, endPoint x: 821, endPoint y: 687, distance: 12.5
click at [833, 716] on div "Update" at bounding box center [846, 725] width 266 height 17
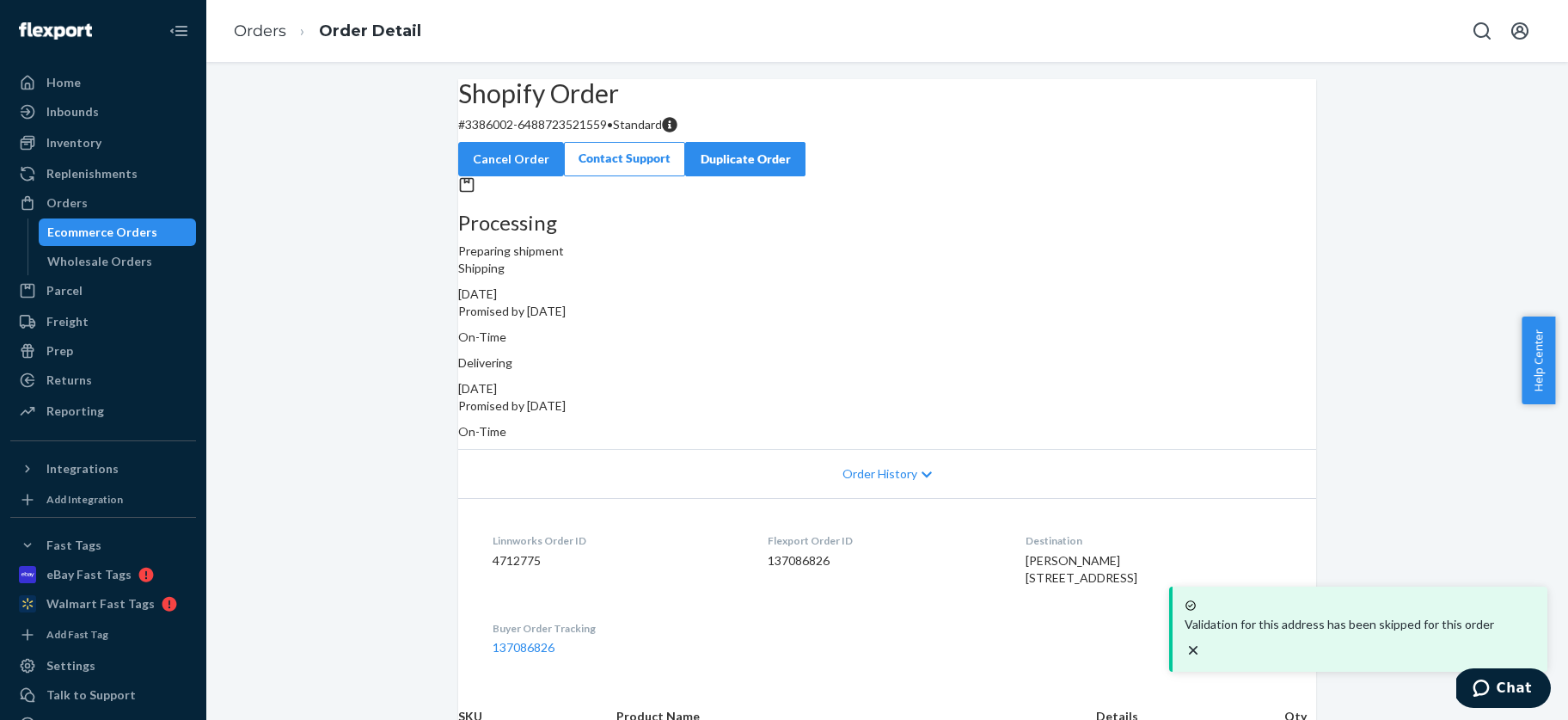
click at [94, 235] on div "Ecommerce Orders" at bounding box center [102, 232] width 110 height 17
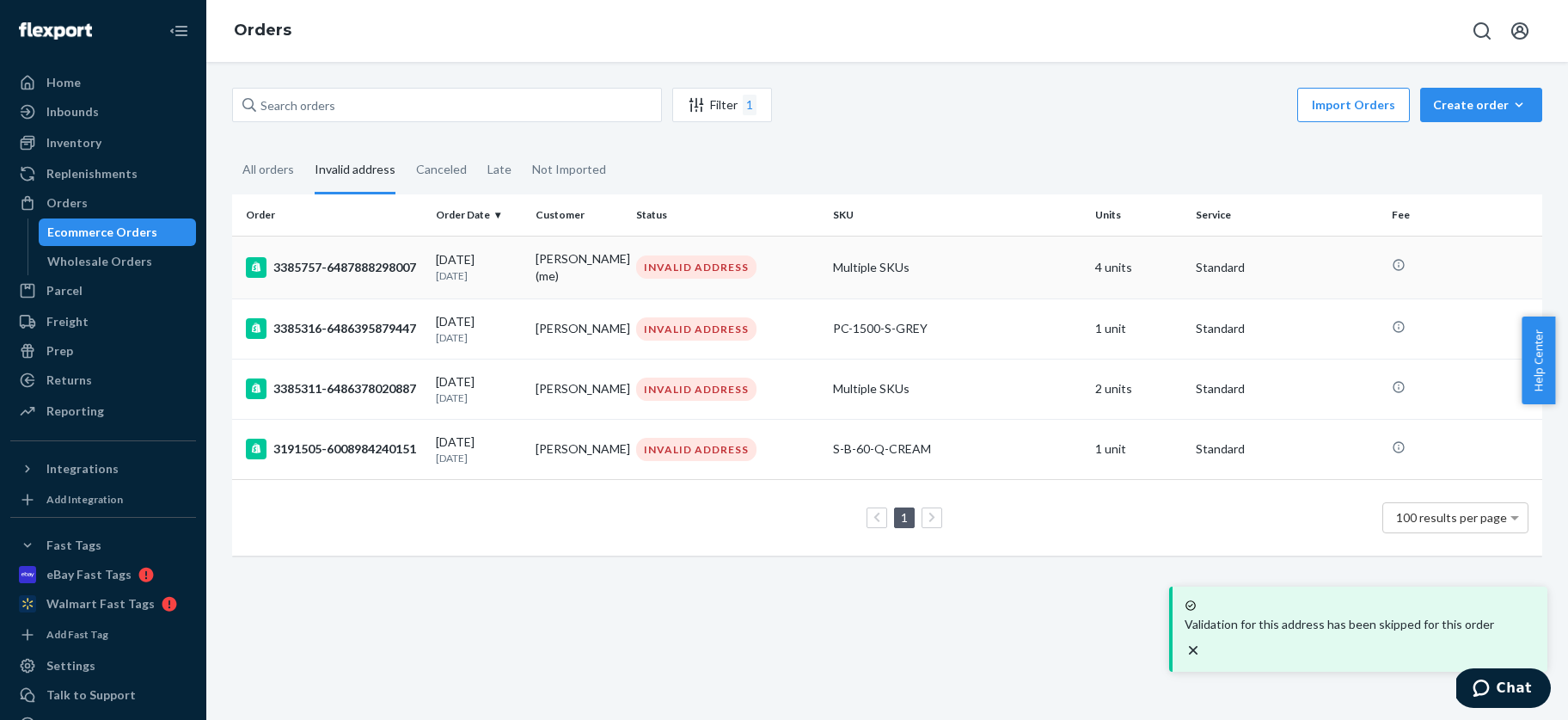
click at [363, 269] on div "3385757-6487888298007" at bounding box center [334, 267] width 176 height 21
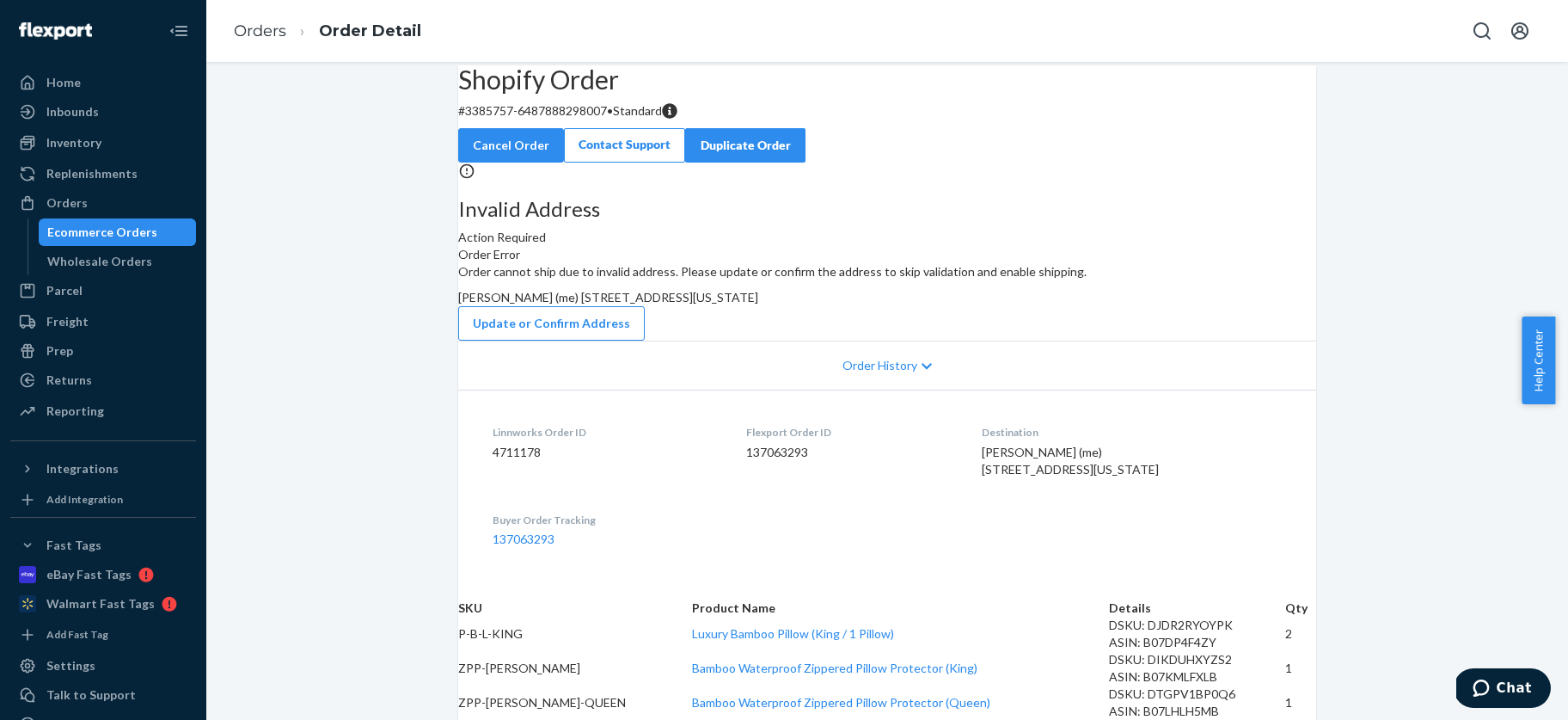
scroll to position [84, 0]
click at [645, 341] on button "Update or Confirm Address" at bounding box center [551, 323] width 187 height 34
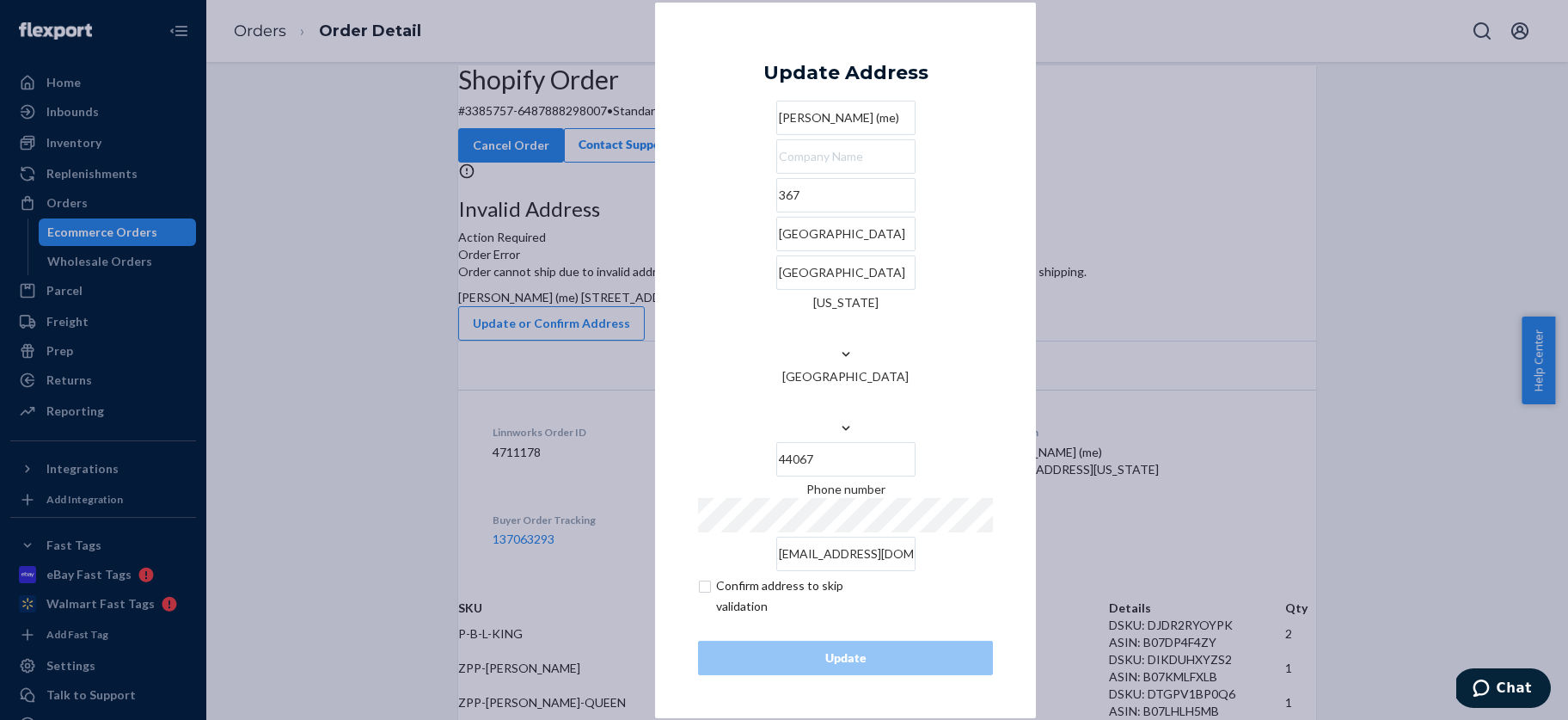
drag, startPoint x: 733, startPoint y: 146, endPoint x: 758, endPoint y: 149, distance: 25.2
click at [776, 135] on input "[PERSON_NAME] (me)" at bounding box center [846, 117] width 139 height 34
type input "[PERSON_NAME]"
drag, startPoint x: 806, startPoint y: 293, endPoint x: 716, endPoint y: 279, distance: 91.1
click at [776, 251] on input "[GEOGRAPHIC_DATA]" at bounding box center [846, 234] width 139 height 34
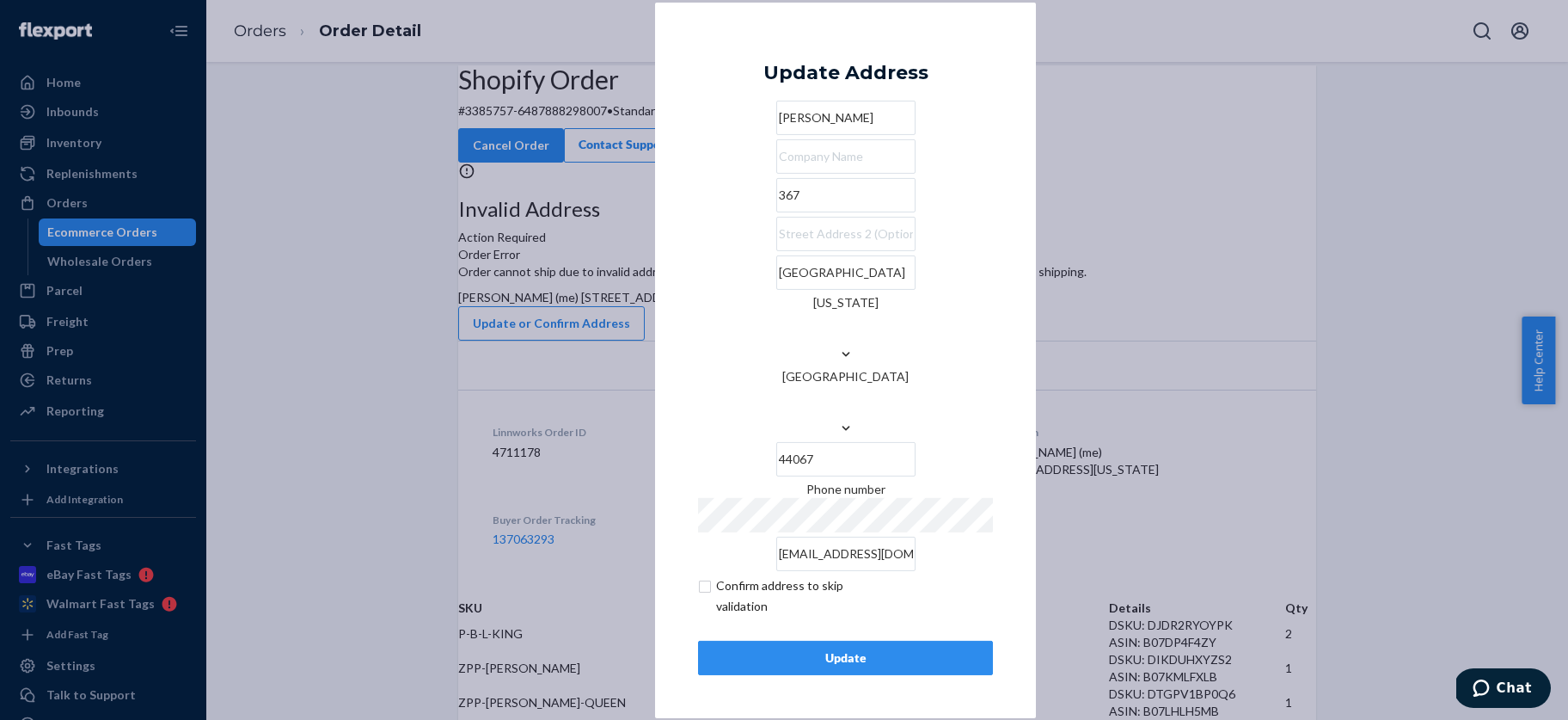
click at [776, 212] on input "367" at bounding box center [846, 195] width 139 height 34
paste input "[GEOGRAPHIC_DATA]"
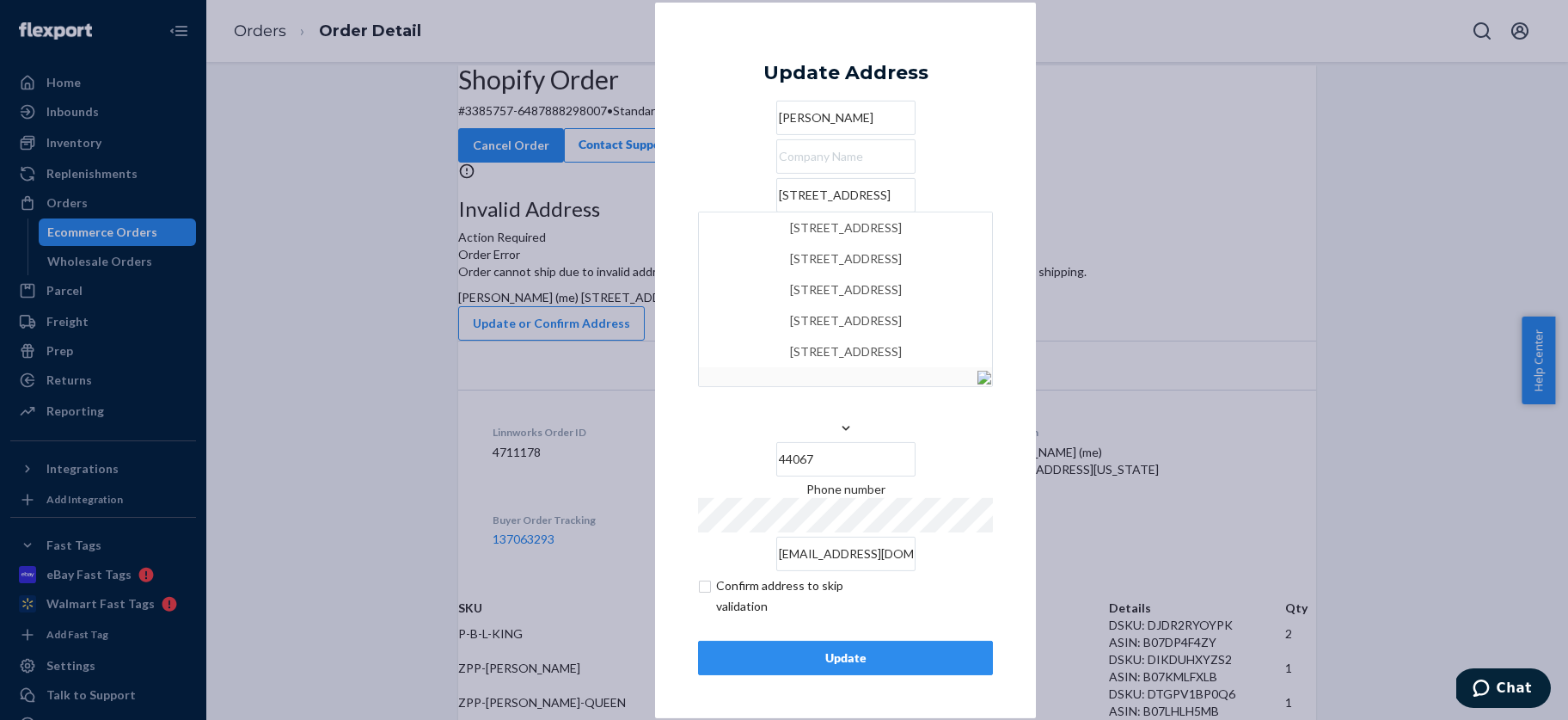
click at [776, 212] on input "[STREET_ADDRESS]" at bounding box center [846, 195] width 139 height 34
type input "[STREET_ADDRESS]"
click at [1010, 195] on div "× Update Address Jess [STREET_ADDRESS][US_STATE] Phone number [EMAIL_ADDRESS][D…" at bounding box center [846, 359] width 381 height 715
click at [842, 649] on div "Update" at bounding box center [846, 657] width 266 height 17
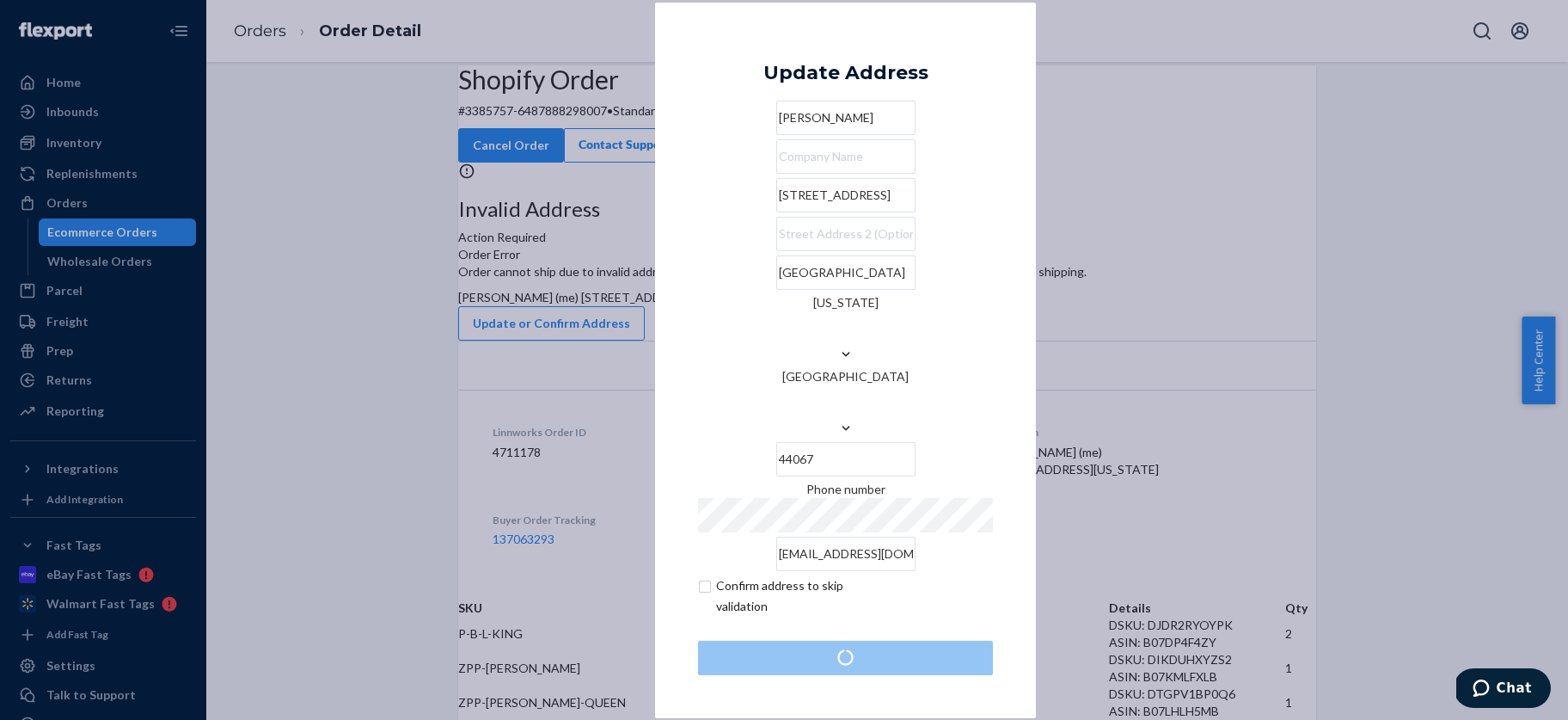
scroll to position [0, 0]
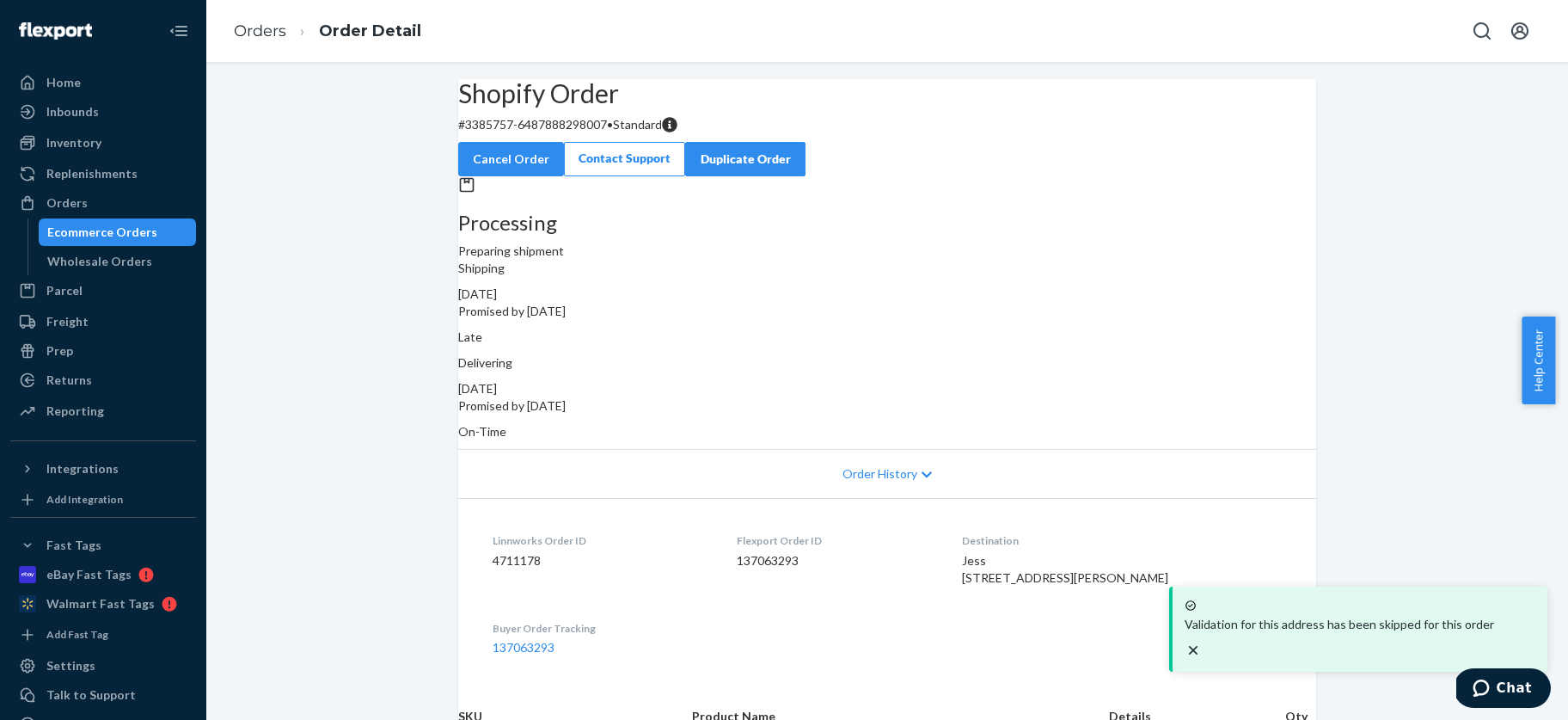
click at [108, 232] on div "Ecommerce Orders" at bounding box center [102, 232] width 110 height 17
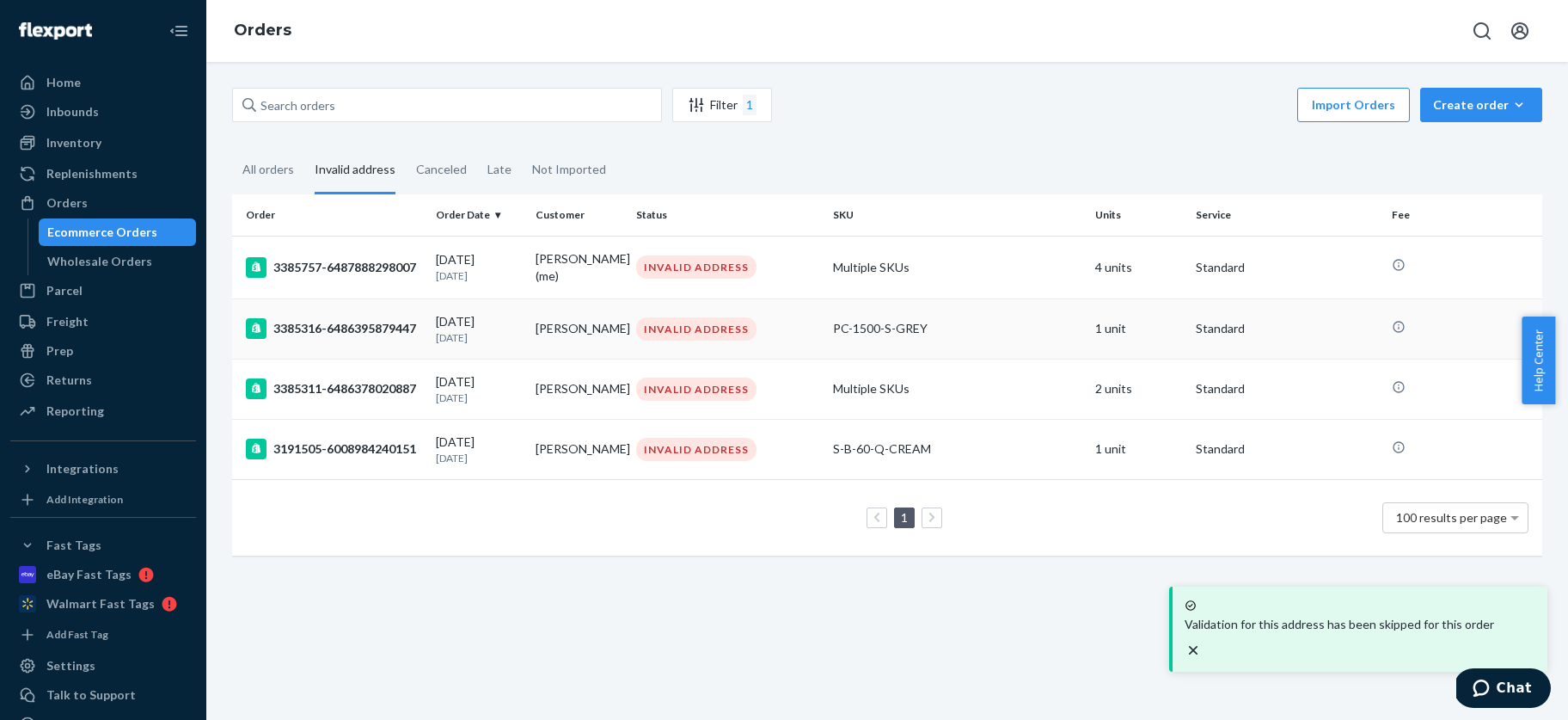
click at [375, 318] on div "3385316-6486395879447" at bounding box center [334, 329] width 176 height 21
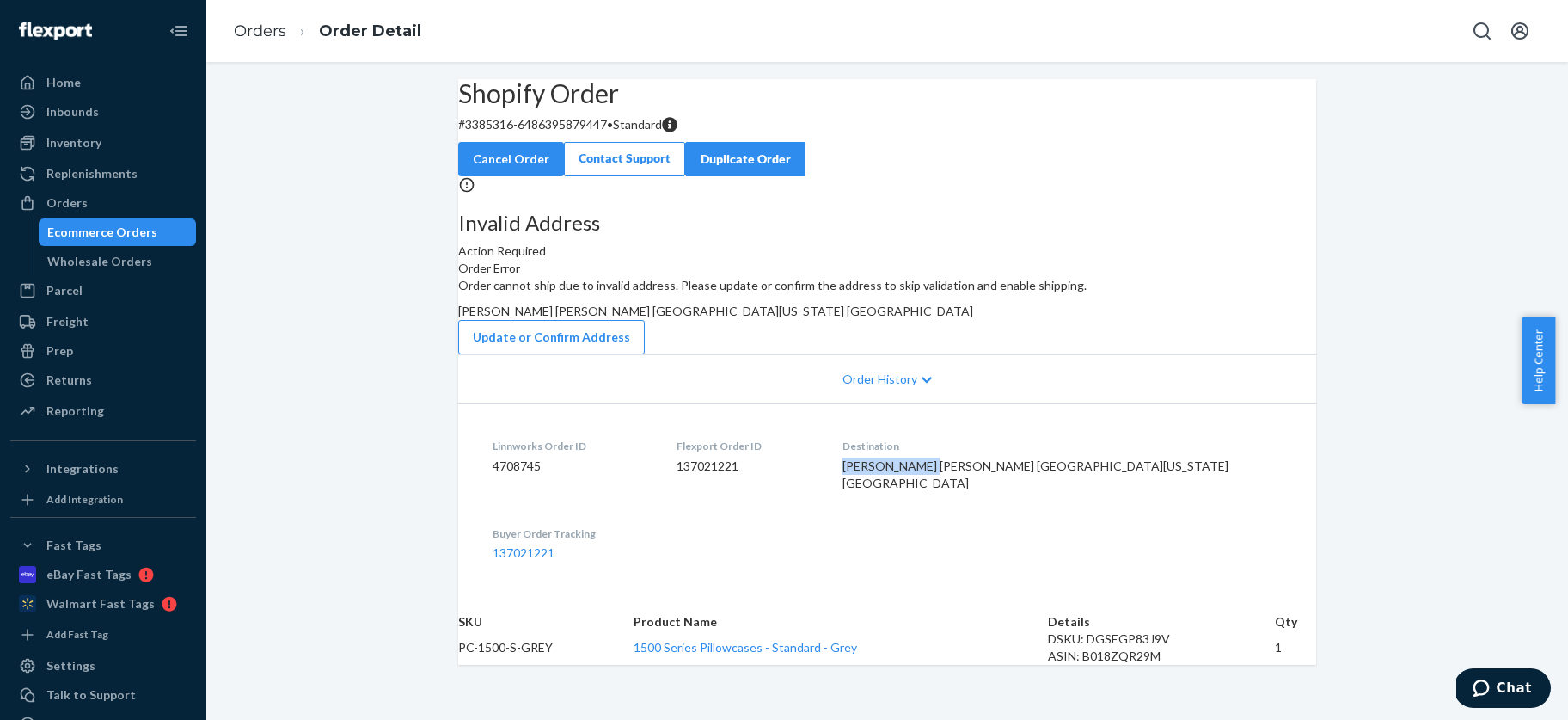
drag, startPoint x: 995, startPoint y: 631, endPoint x: 1096, endPoint y: 637, distance: 101.2
click at [1096, 492] on div "[PERSON_NAME] [PERSON_NAME] [GEOGRAPHIC_DATA][US_STATE] [GEOGRAPHIC_DATA]" at bounding box center [1062, 475] width 439 height 34
copy span "[PERSON_NAME]"
click at [81, 231] on div "Ecommerce Orders" at bounding box center [102, 232] width 110 height 17
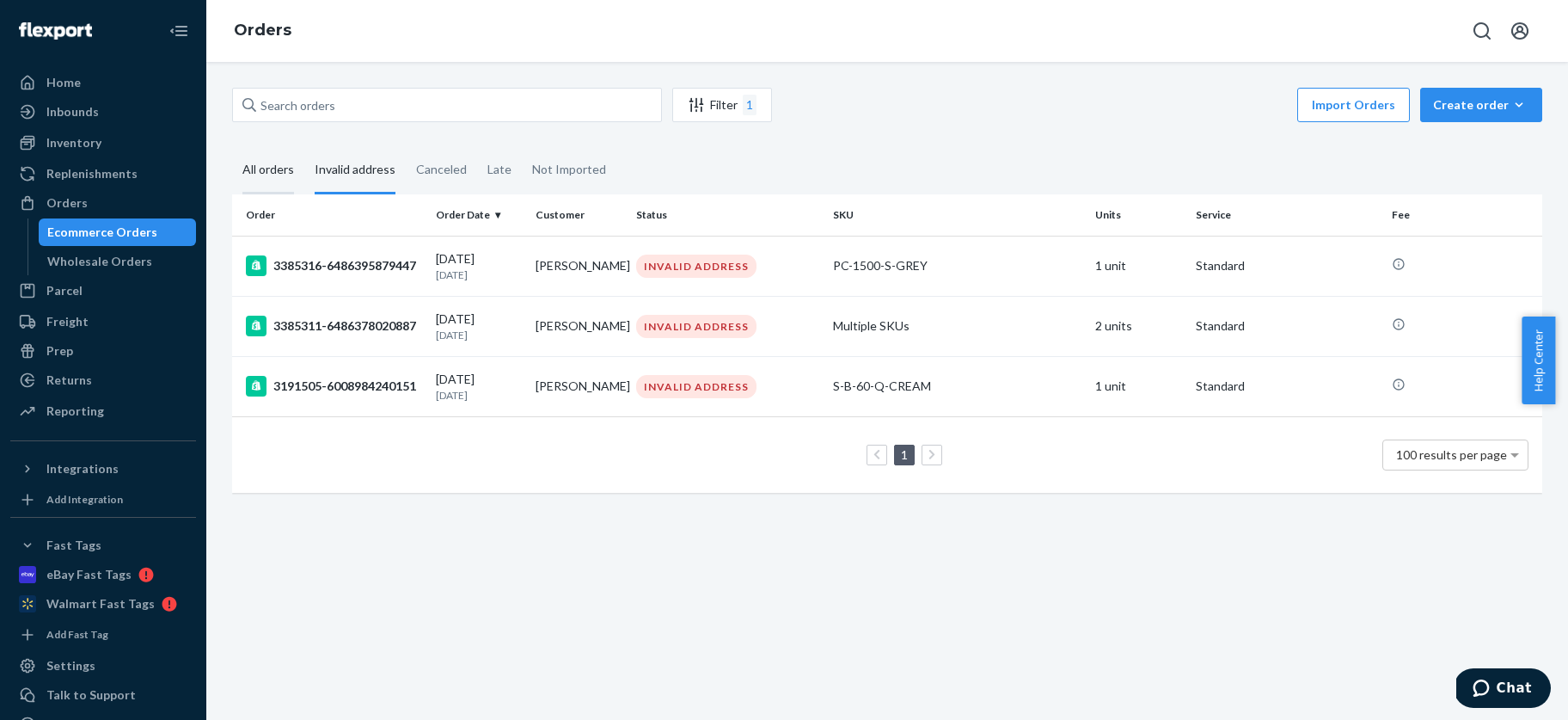
click at [255, 168] on div "All orders" at bounding box center [268, 171] width 51 height 47
click at [232, 147] on input "All orders" at bounding box center [232, 147] width 0 height 0
